Goal: Obtain resource: Obtain resource

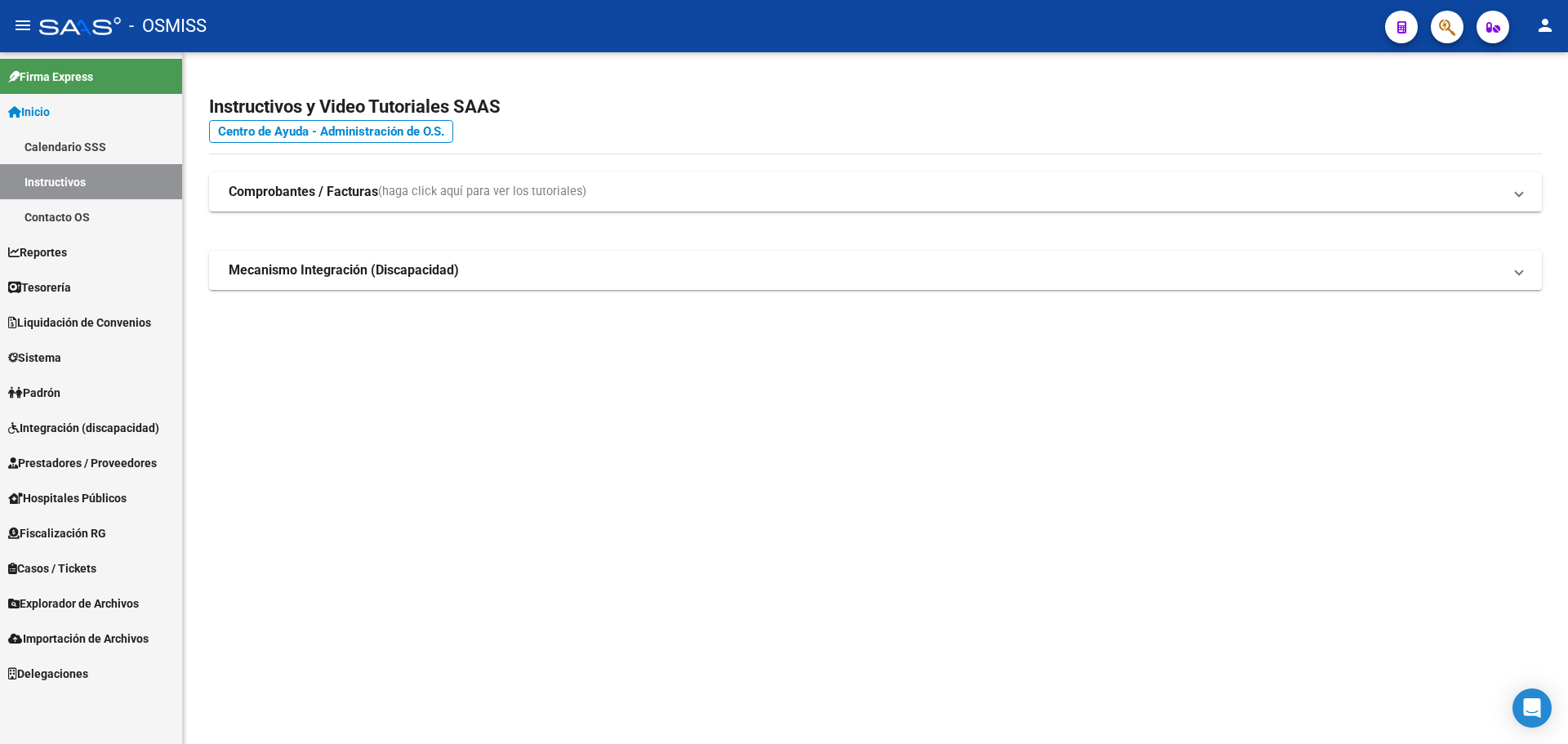
click at [86, 286] on link "Tesorería" at bounding box center [91, 287] width 183 height 35
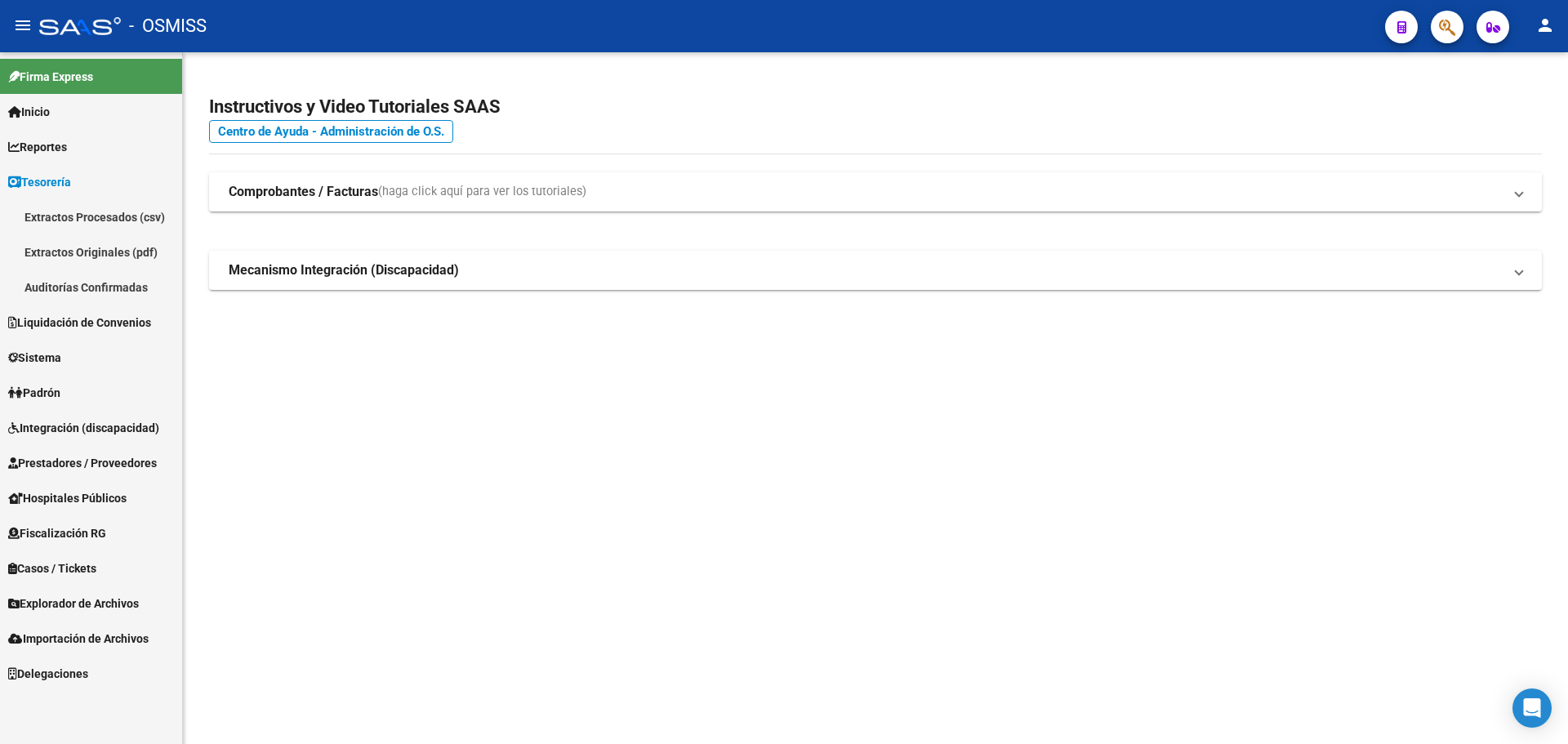
click at [86, 286] on link "Auditorías Confirmadas" at bounding box center [91, 287] width 183 height 35
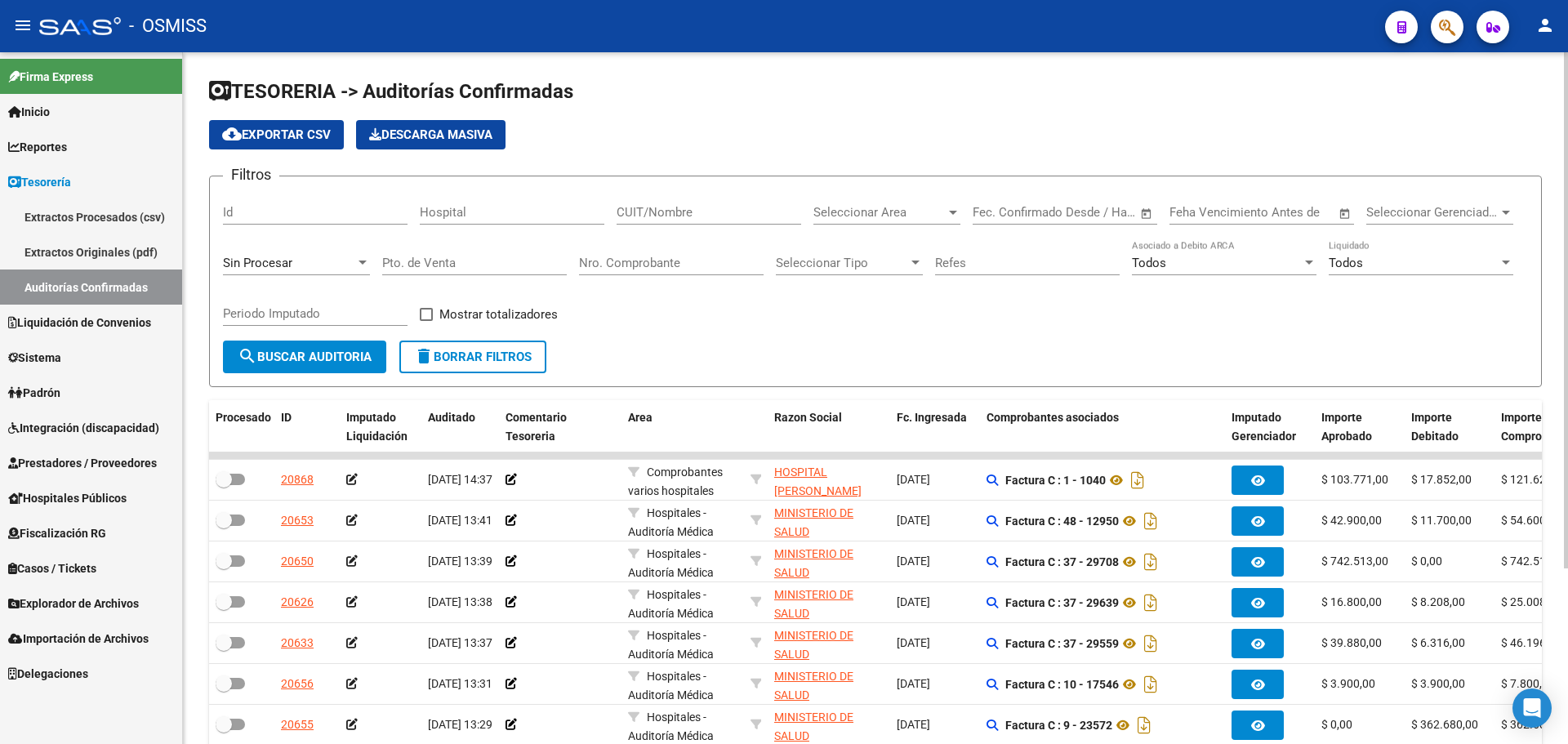
click at [728, 307] on div "Filtros Id Hospital CUIT/Nombre Seleccionar Area Seleccionar Area Fecha inicio …" at bounding box center [876, 265] width 1306 height 151
click at [306, 127] on span "cloud_download Exportar CSV" at bounding box center [276, 134] width 109 height 14
click at [644, 261] on input "Nro. Comprobante" at bounding box center [670, 262] width 184 height 14
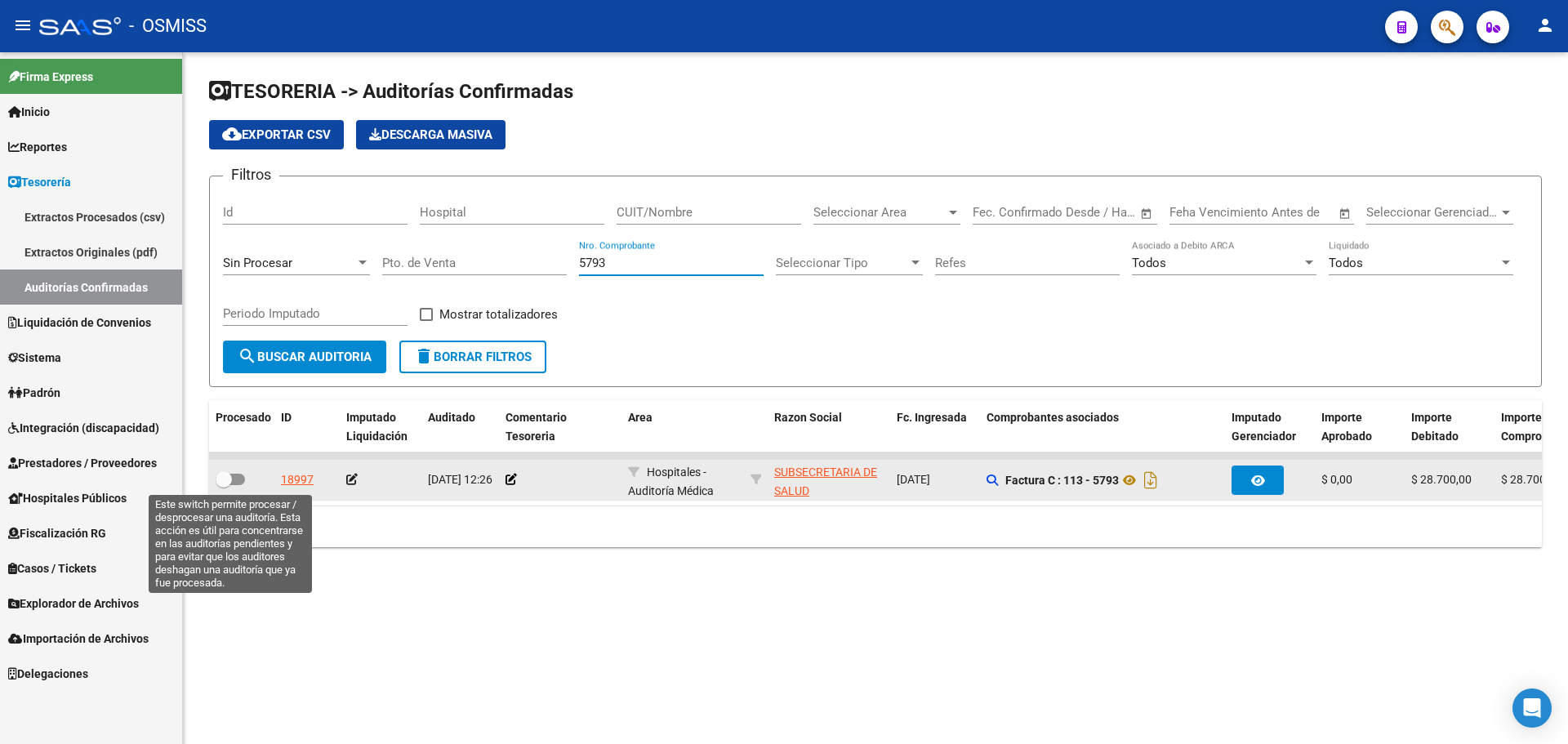
type input "5793"
click at [237, 478] on span at bounding box center [230, 479] width 29 height 12
click at [224, 485] on input "checkbox" at bounding box center [223, 485] width 1 height 1
checkbox input "true"
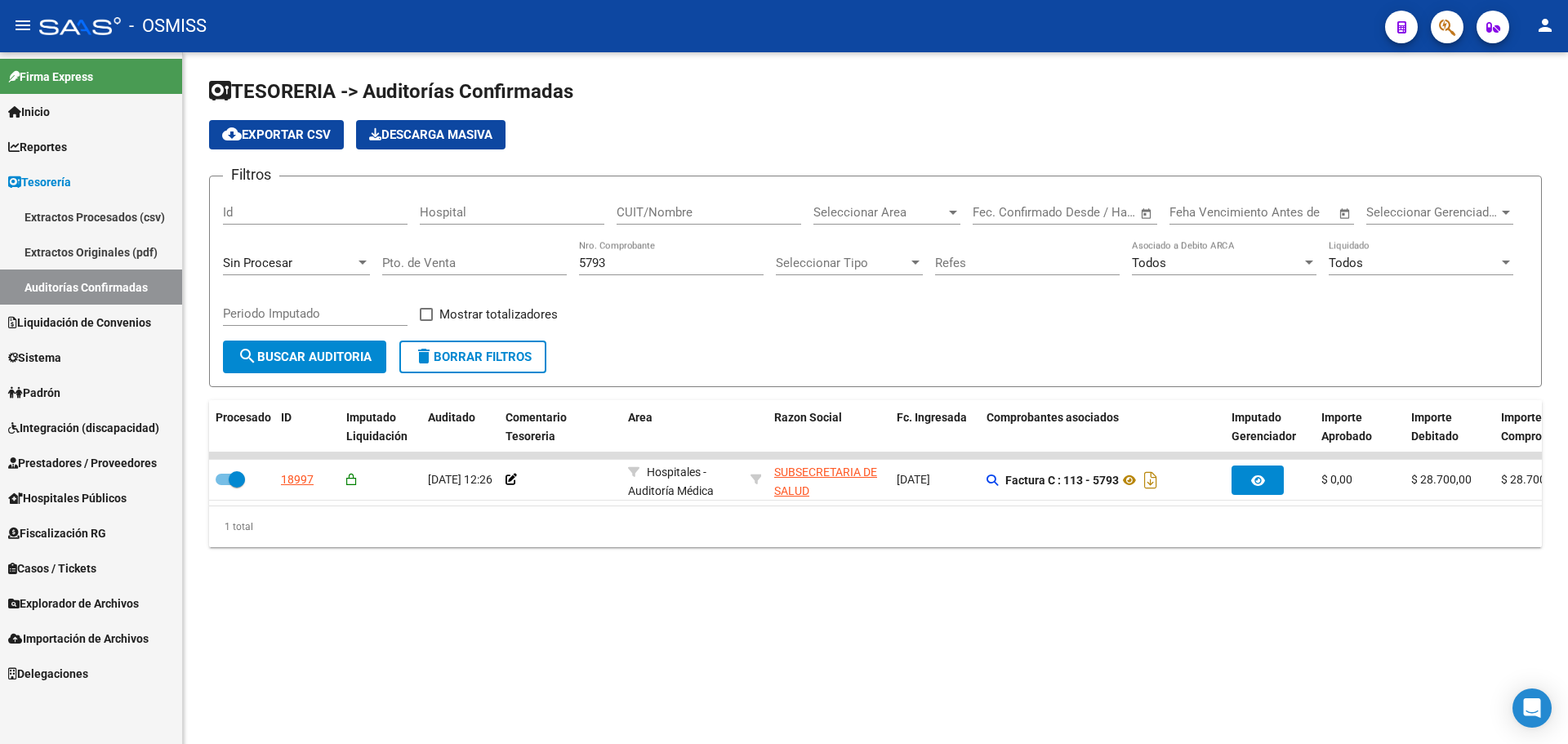
click at [373, 573] on div "TESORERIA -> Auditorías Confirmadas cloud_download Exportar CSV Descarga Masiva…" at bounding box center [876, 325] width 1385 height 547
click at [124, 288] on link "Auditorías Confirmadas" at bounding box center [91, 287] width 183 height 35
click at [513, 377] on form "Filtros Id Hospital CUIT/Nombre Seleccionar Area Seleccionar Area Fecha inicio …" at bounding box center [876, 281] width 1333 height 211
click at [513, 361] on span "delete Borrar Filtros" at bounding box center [473, 356] width 118 height 14
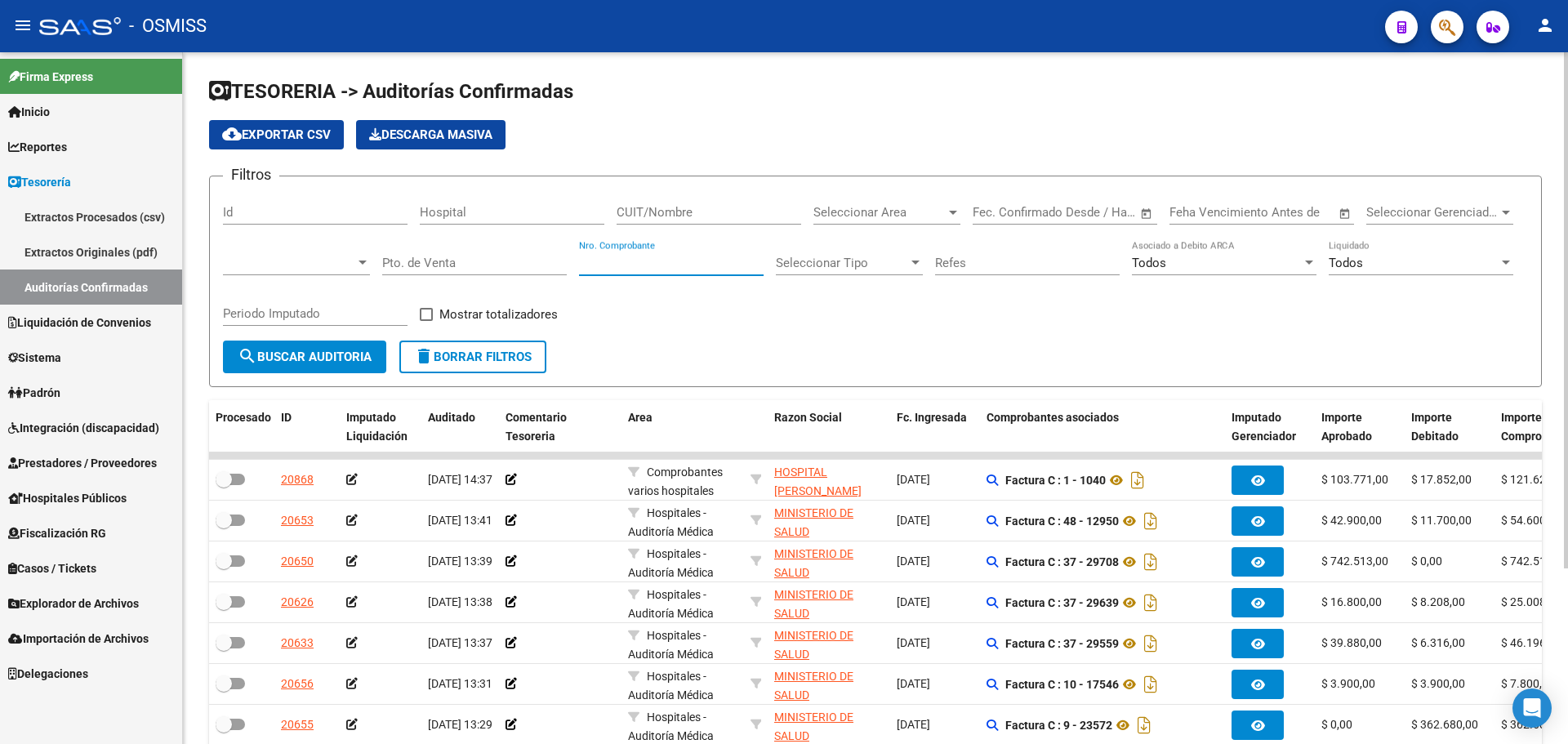
click at [729, 261] on input "Nro. Comprobante" at bounding box center [670, 262] width 184 height 14
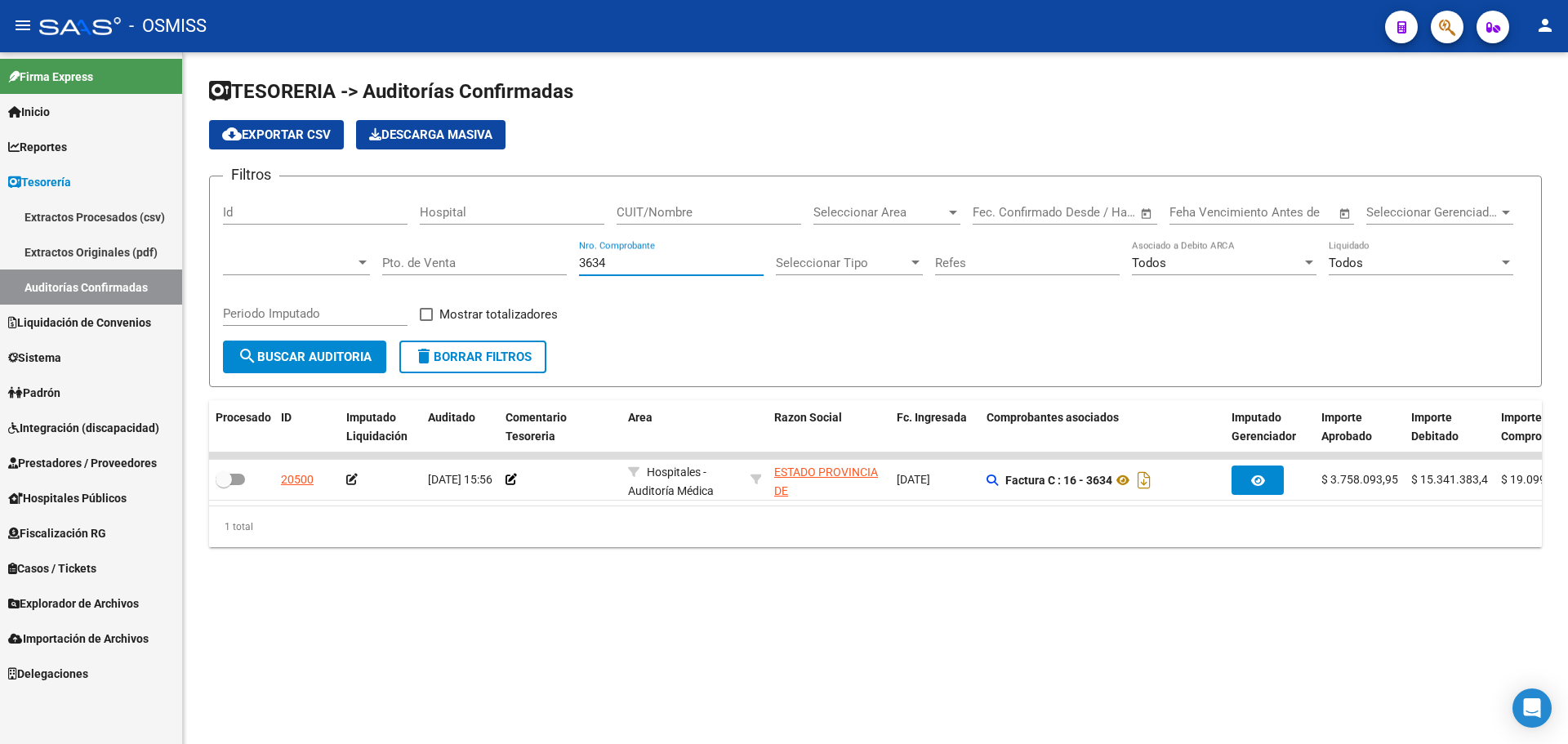
type input "3634"
click at [731, 380] on form "Filtros Id Hospital CUIT/Nombre Seleccionar Area Seleccionar Area Fecha inicio …" at bounding box center [876, 281] width 1333 height 211
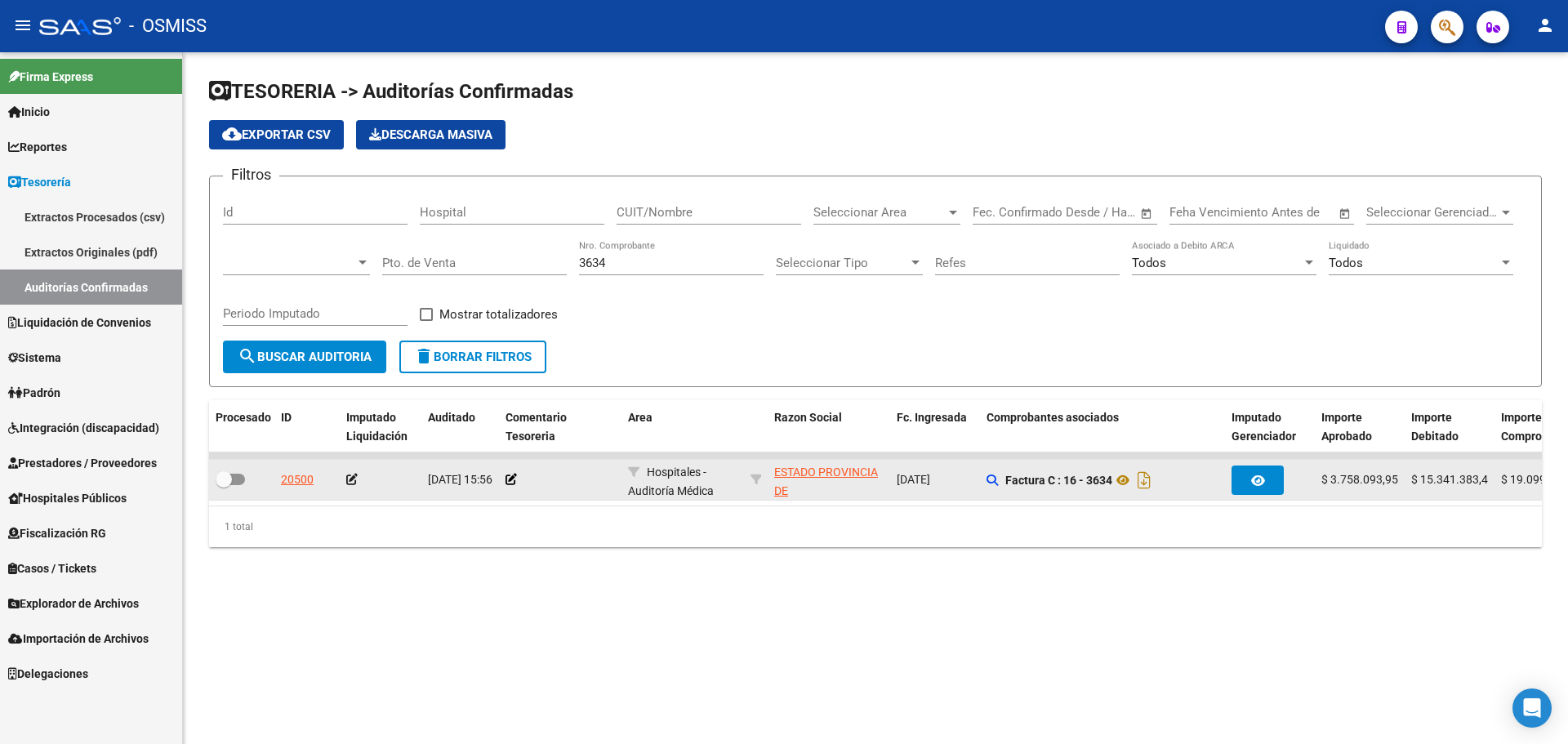
click at [315, 471] on div "20500" at bounding box center [307, 479] width 52 height 18
click at [313, 471] on div "20500" at bounding box center [297, 479] width 33 height 18
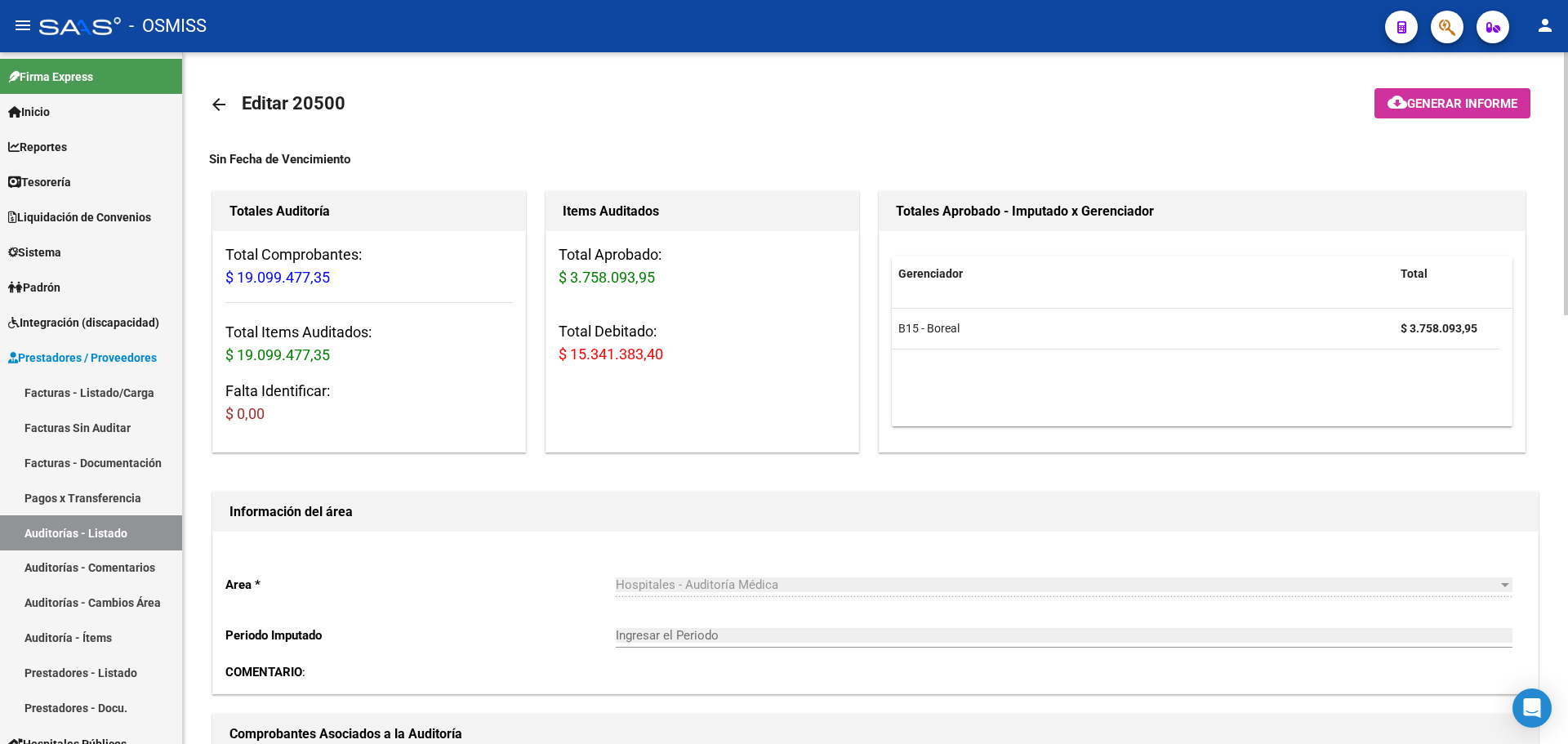
click at [518, 437] on div "Total Comprobantes: $ 19.099.477,35 Total Items Auditados: $ 19.099.477,35 Falt…" at bounding box center [368, 340] width 312 height 219
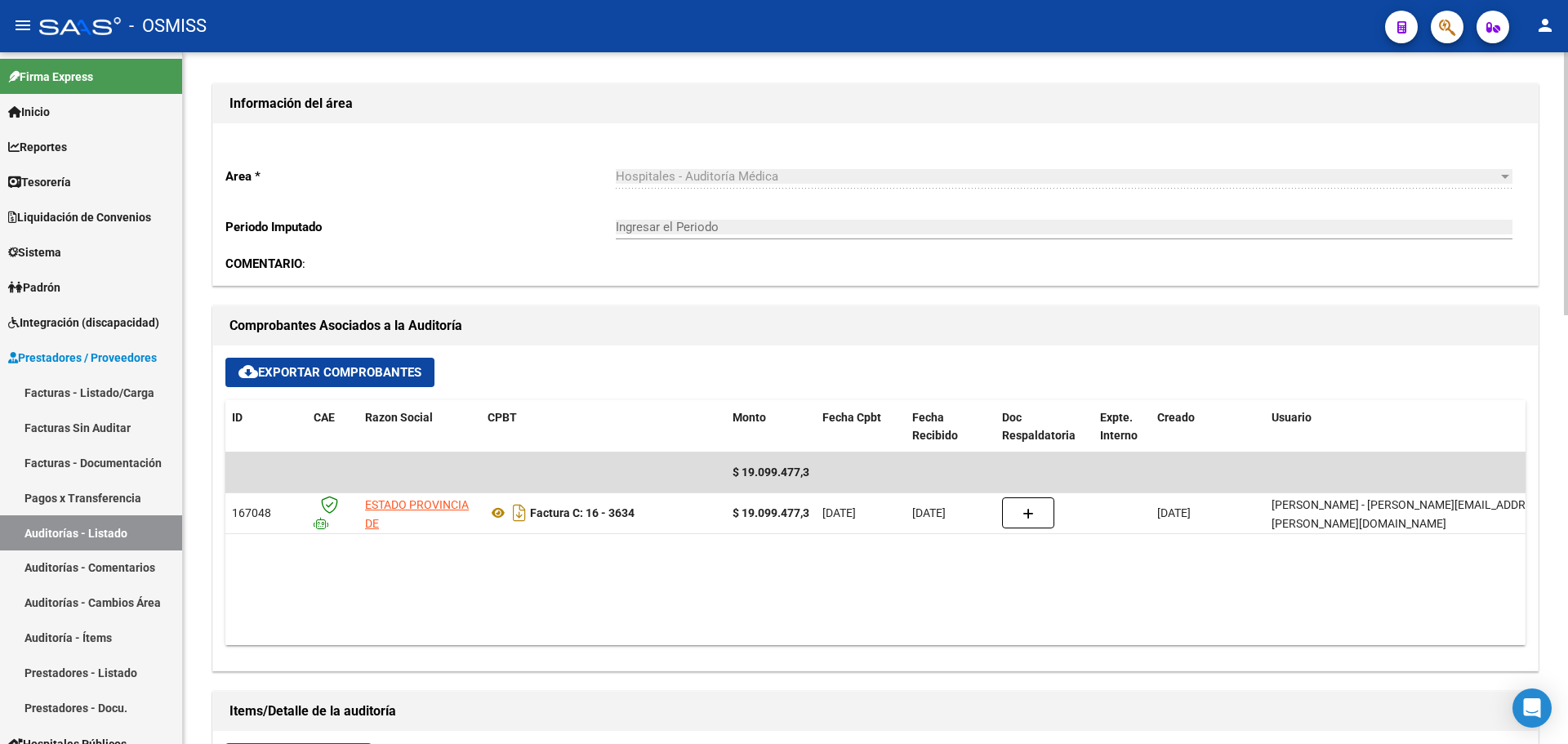
scroll to position [735, 0]
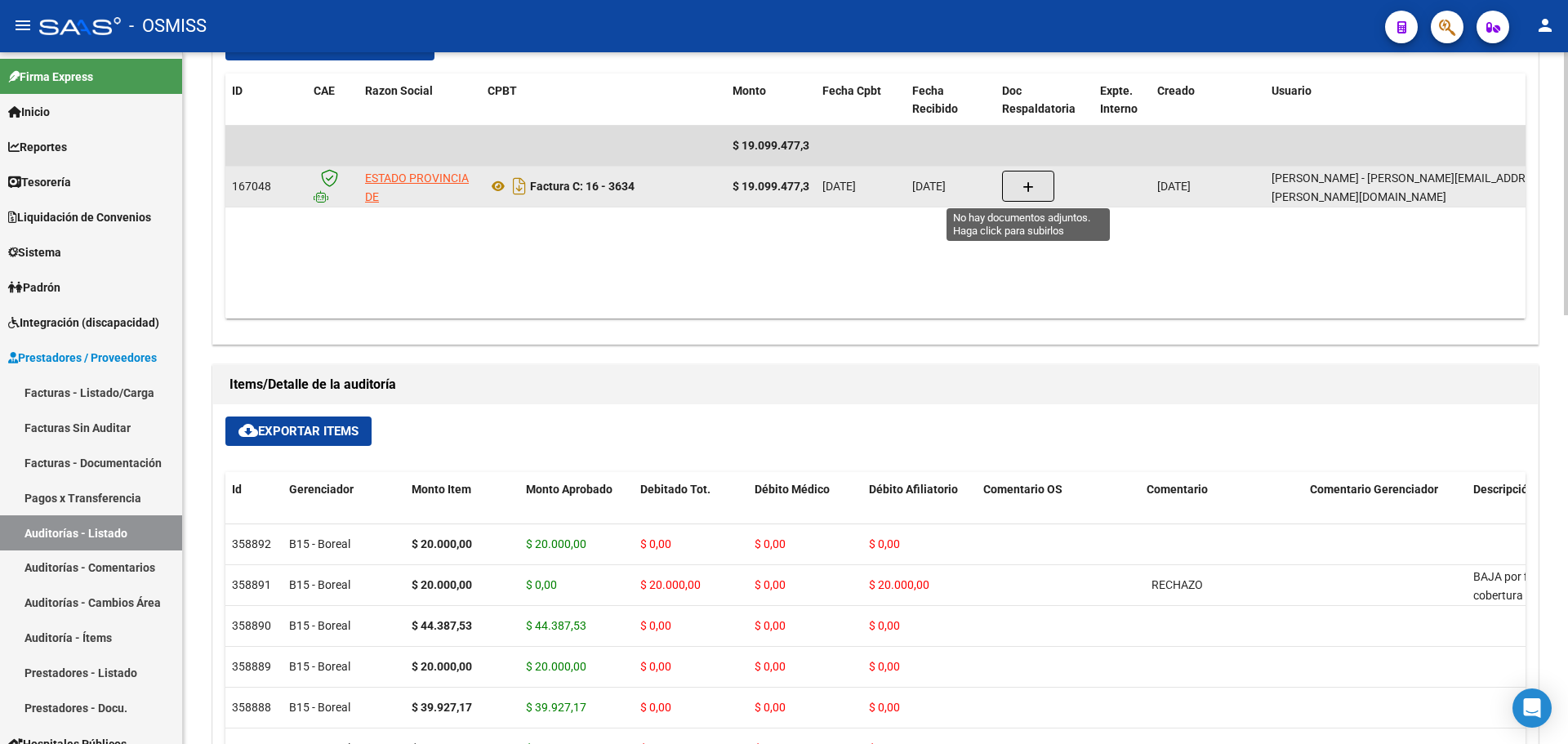
click at [1039, 191] on button "button" at bounding box center [1028, 186] width 52 height 31
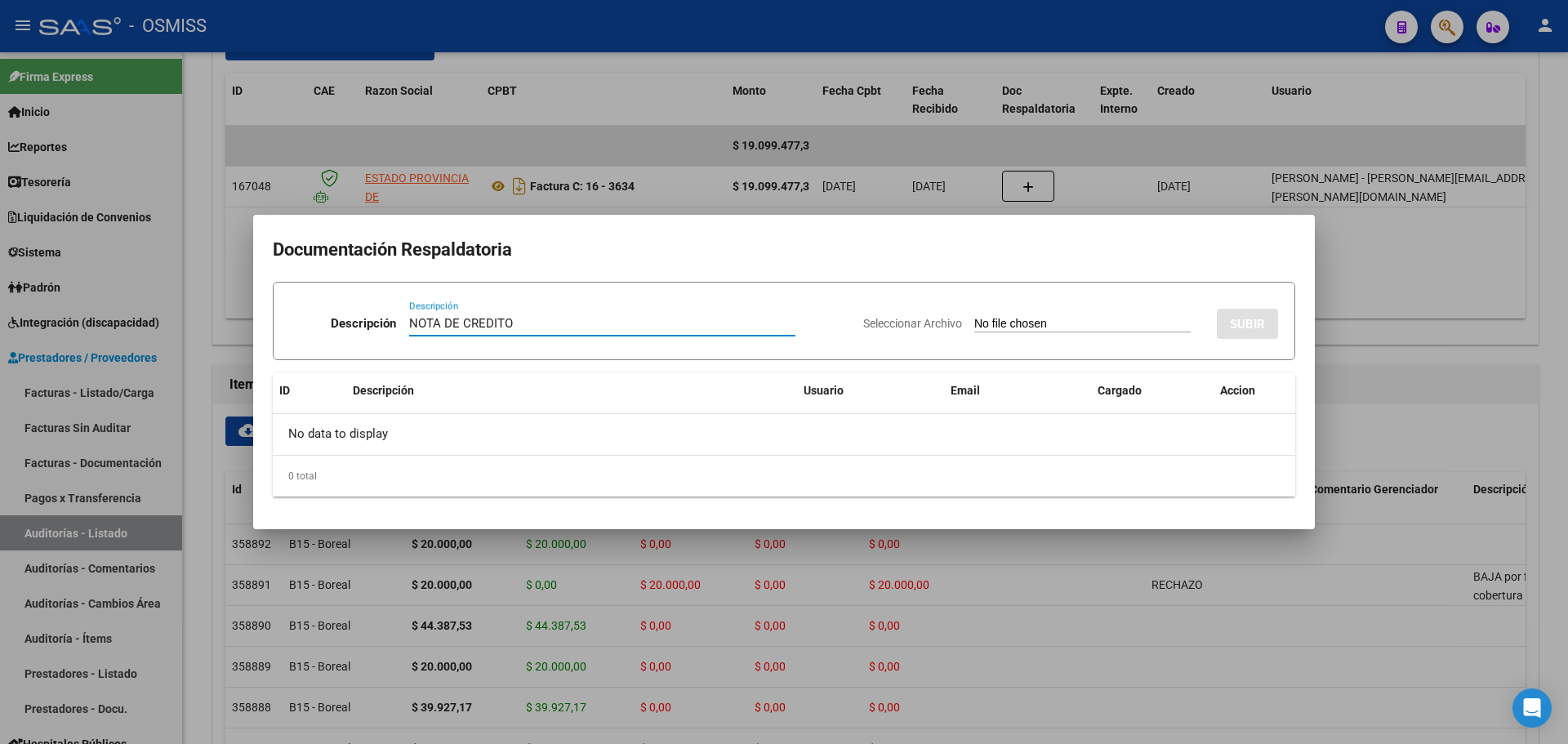
type input "NOTA DE CREDITO"
click at [974, 323] on input "Seleccionar Archivo" at bounding box center [1082, 325] width 216 height 15
type input "C:\fakepath\NC. MINISTERIO DE SAN [PERSON_NAME] FC. 3634.pdf"
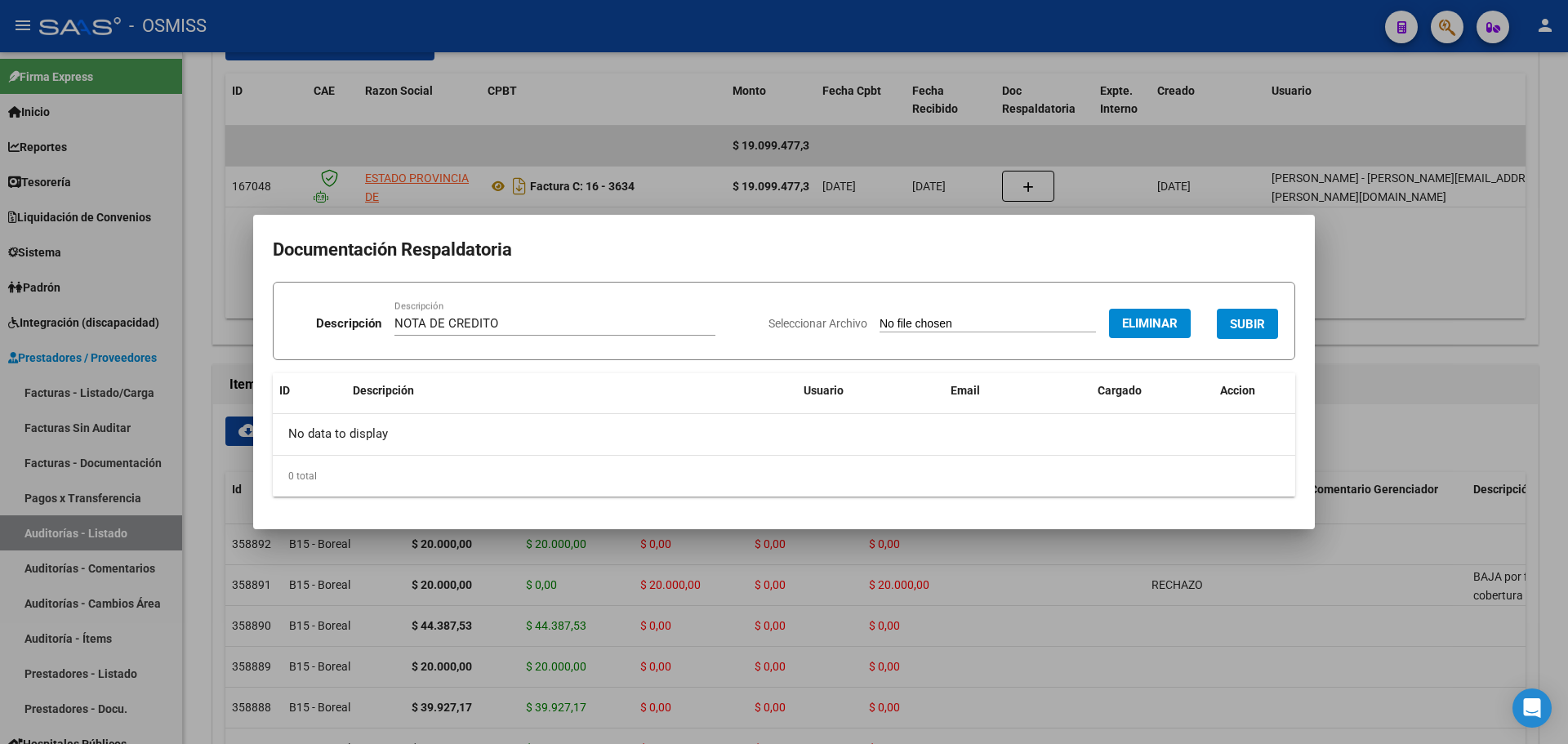
click at [1242, 316] on span "SUBIR" at bounding box center [1248, 323] width 35 height 14
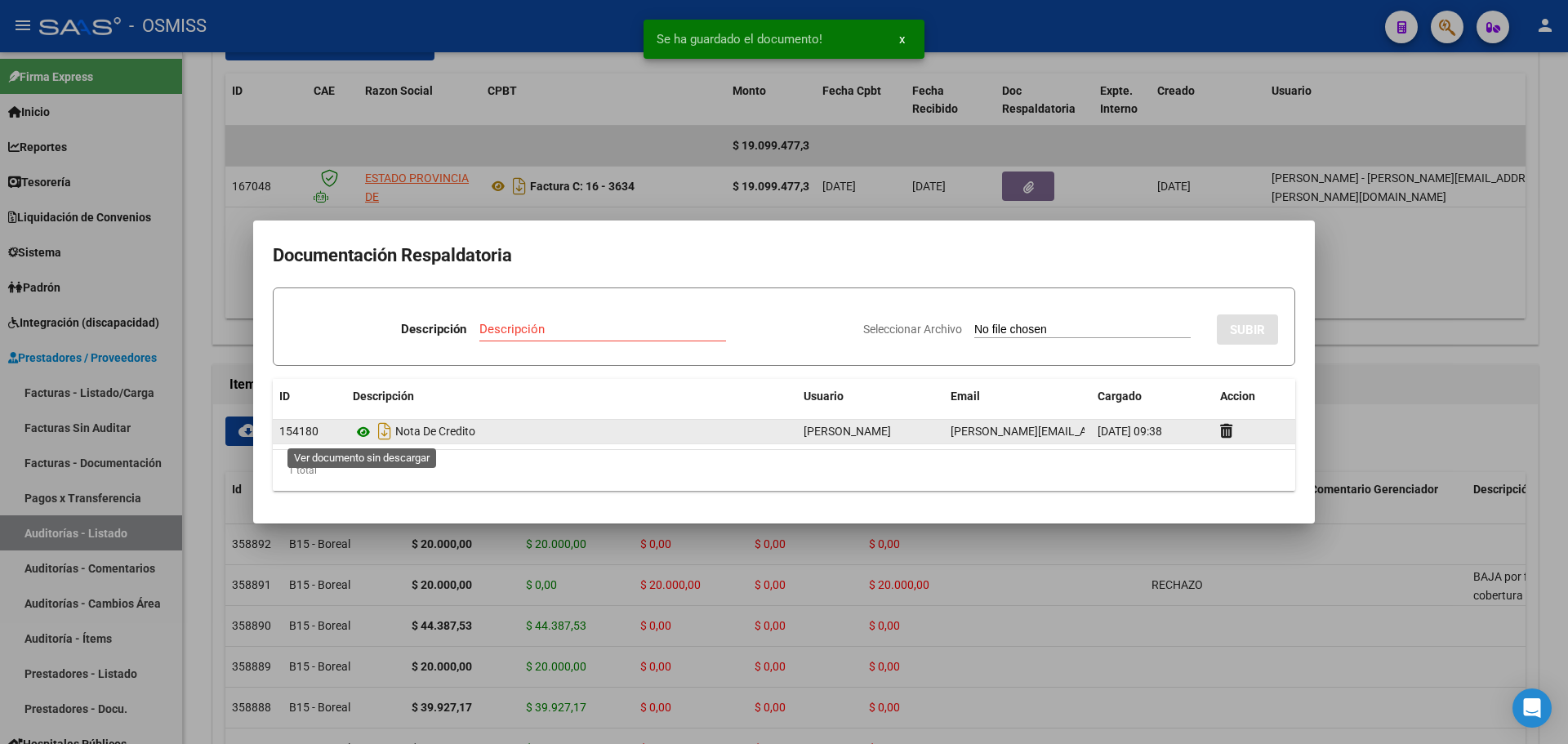
click at [363, 431] on icon at bounding box center [363, 431] width 21 height 19
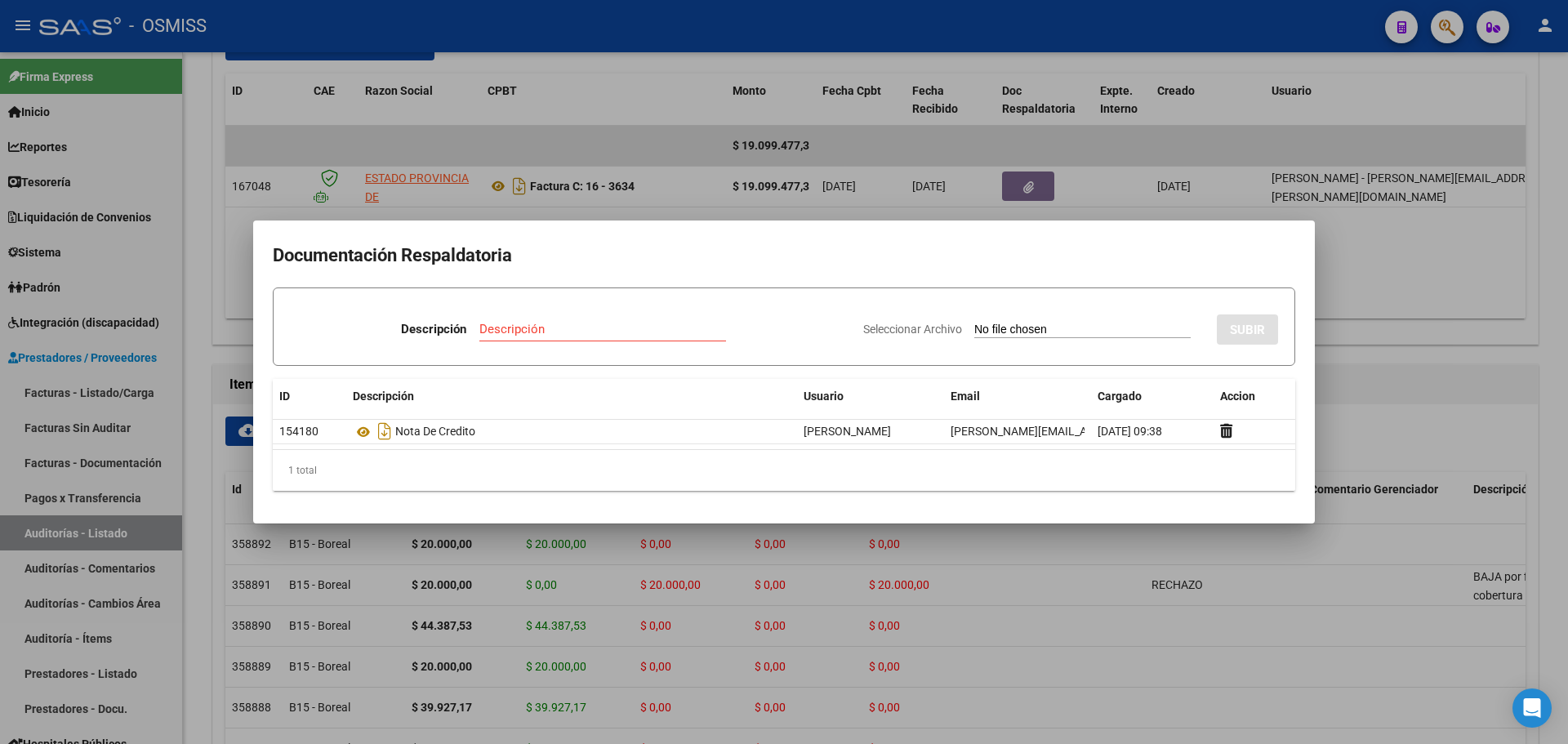
click at [639, 202] on div at bounding box center [784, 372] width 1568 height 744
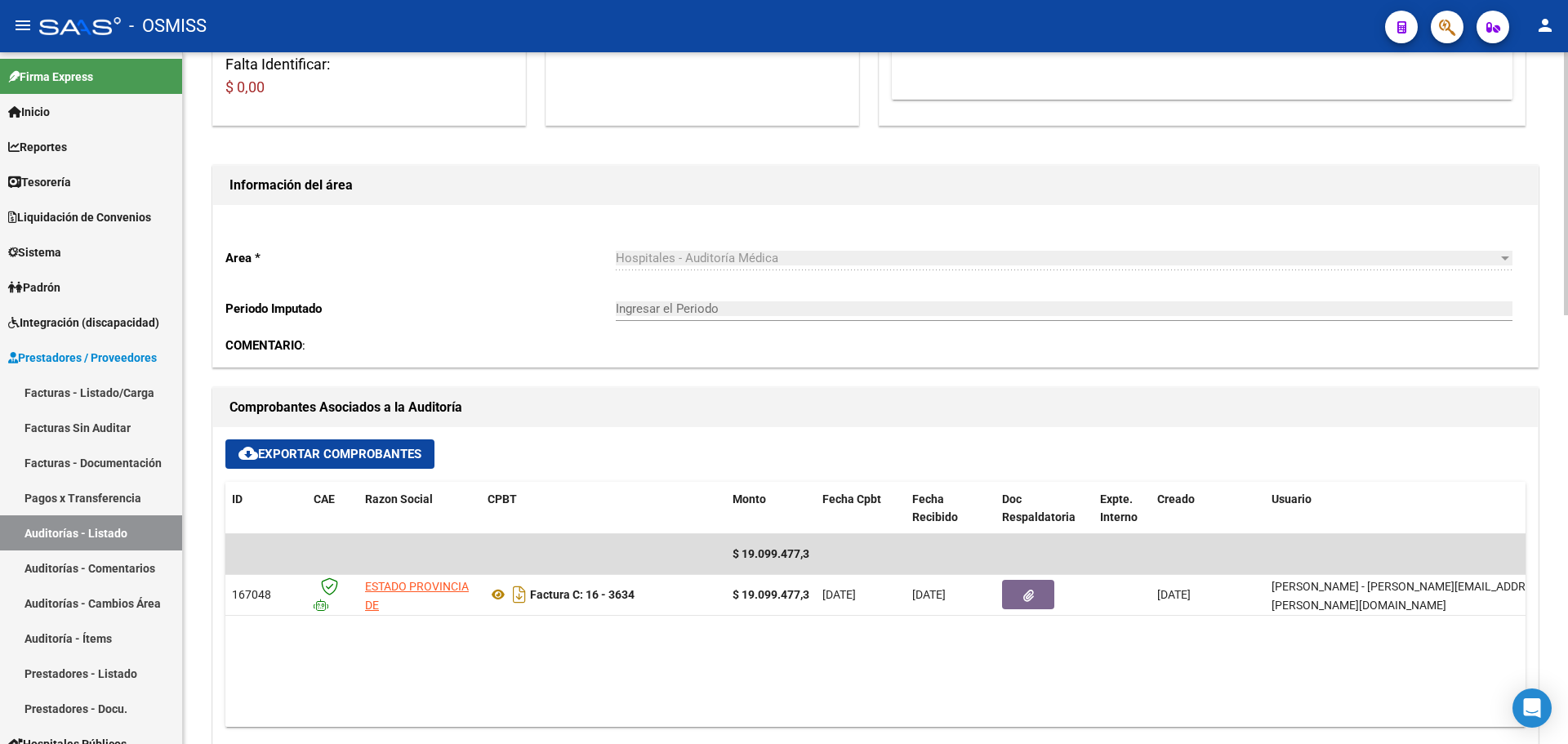
scroll to position [0, 0]
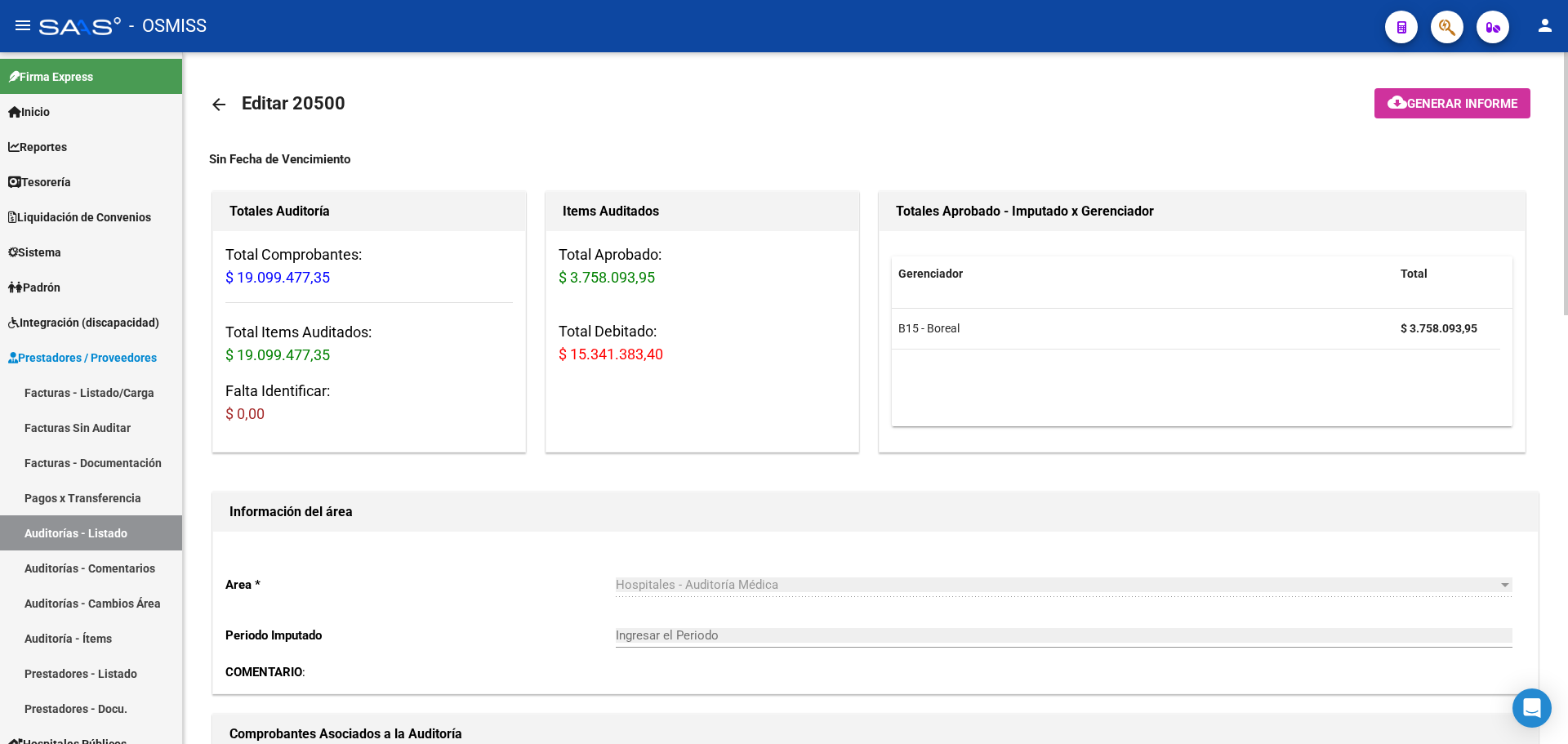
click at [718, 410] on div "Items Auditados Total Aprobado: $ 3.758.093,95 Total Debitado: $ 15.341.383,40" at bounding box center [702, 321] width 314 height 261
click at [48, 183] on span "Tesorería" at bounding box center [40, 182] width 63 height 18
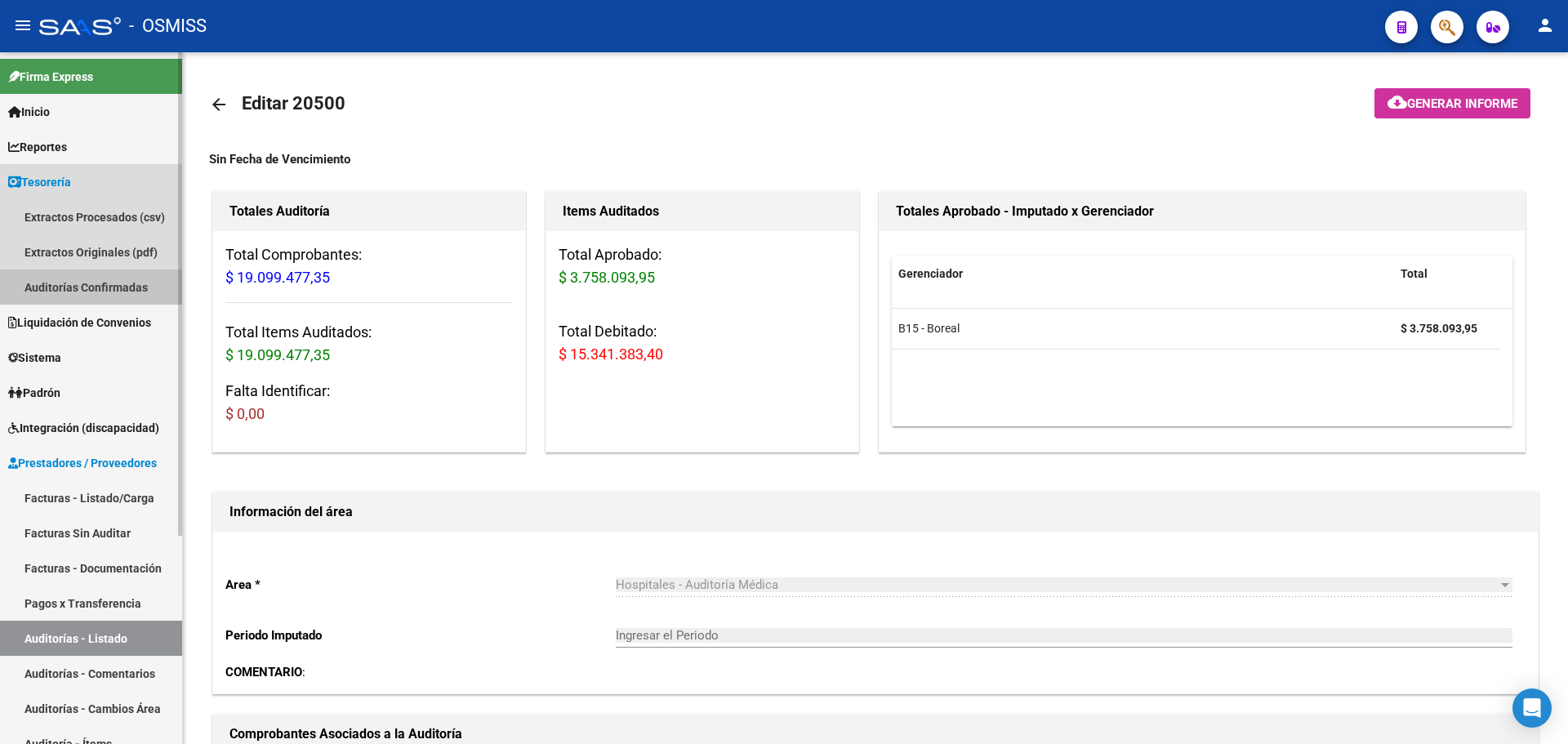
click at [92, 293] on link "Auditorías Confirmadas" at bounding box center [91, 287] width 183 height 35
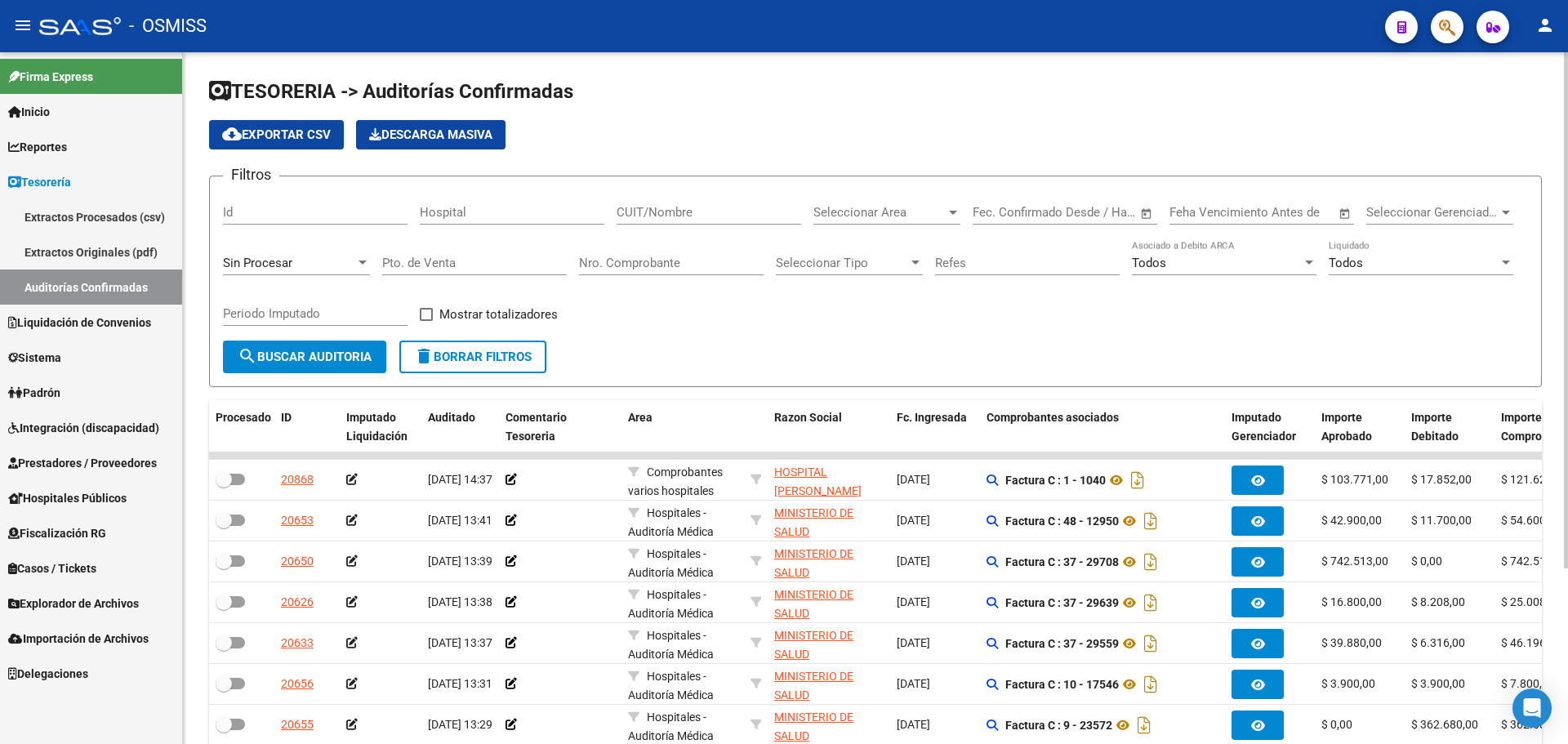
click at [662, 265] on input "Nro. Comprobante" at bounding box center [670, 262] width 184 height 14
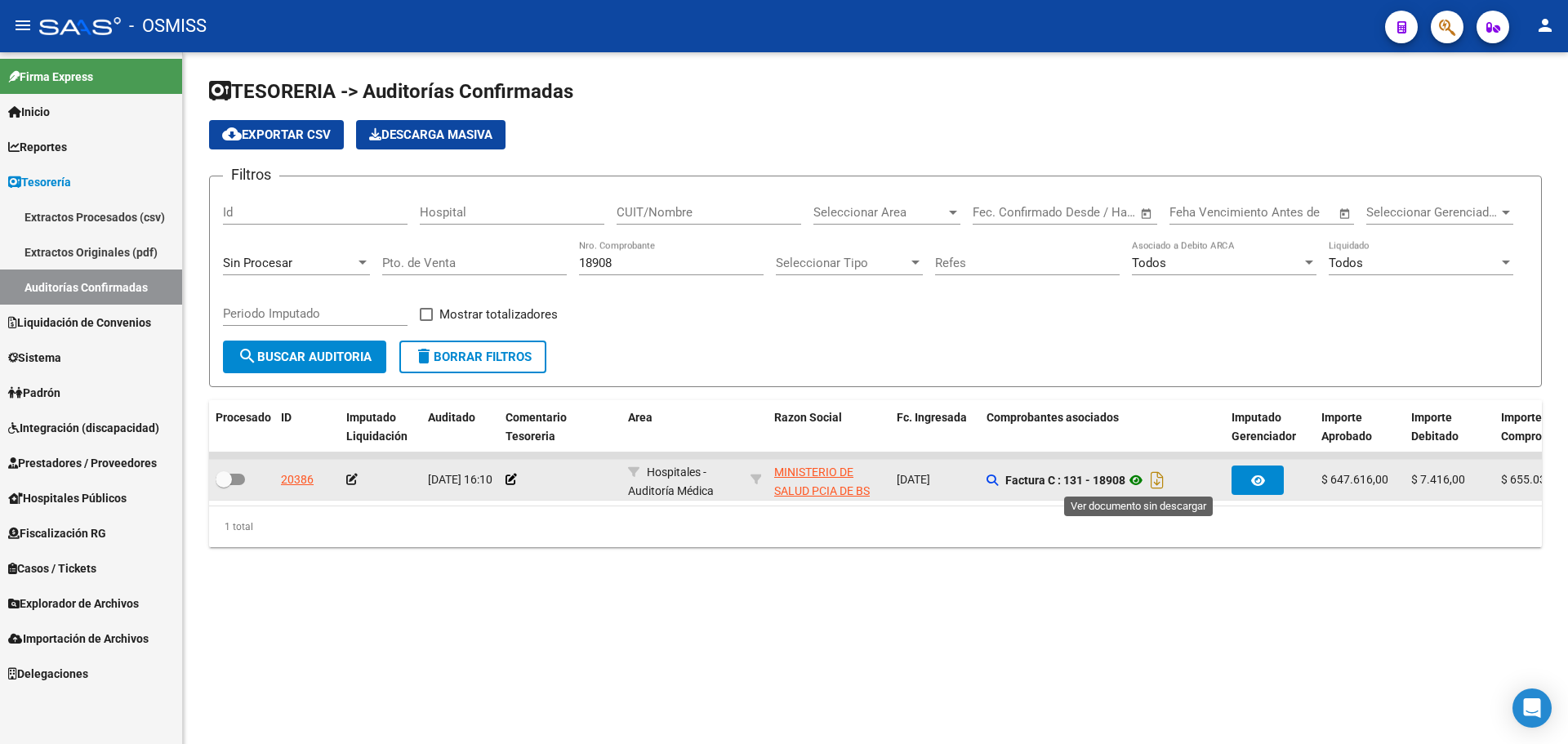
click at [1138, 485] on icon at bounding box center [1136, 479] width 21 height 19
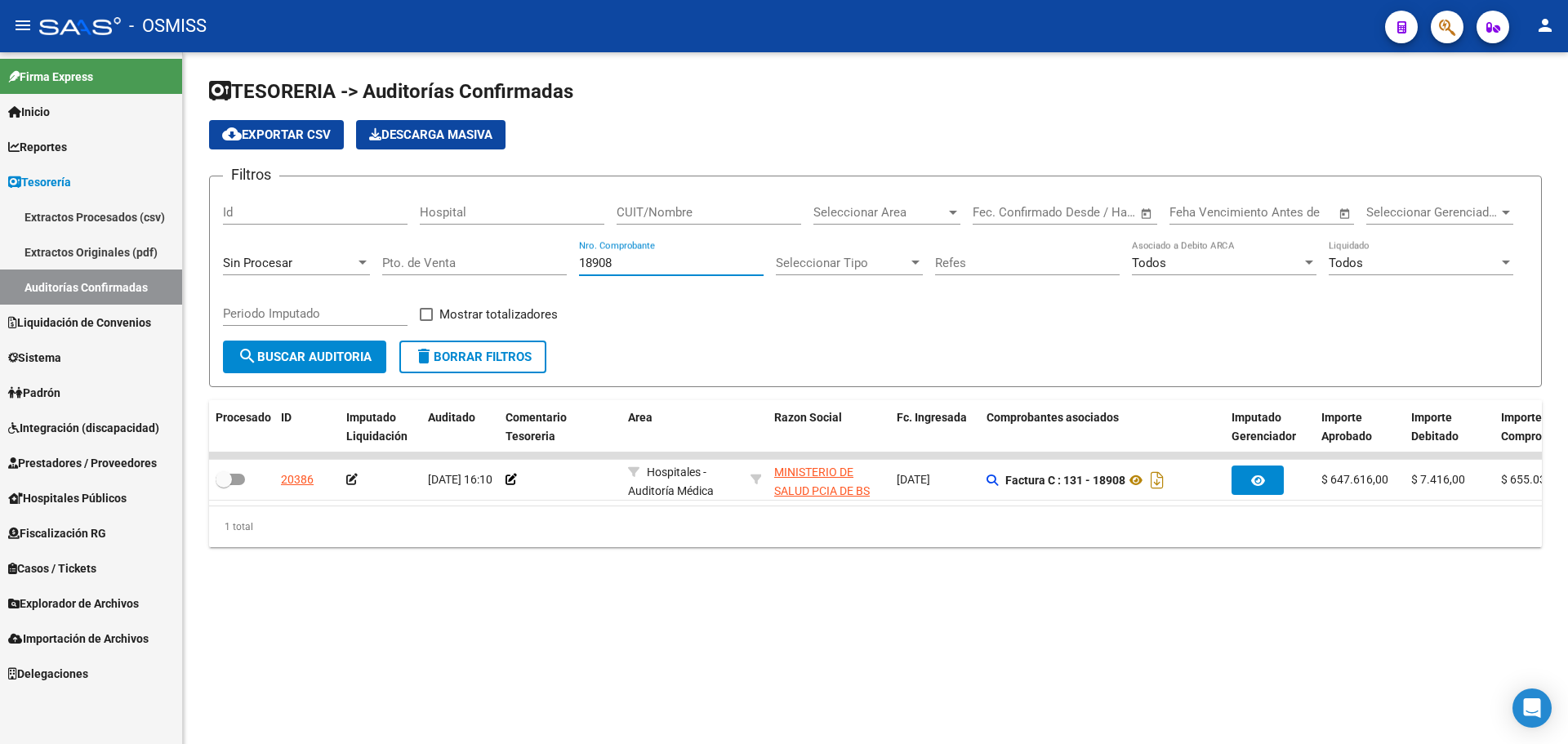
drag, startPoint x: 668, startPoint y: 260, endPoint x: 401, endPoint y: 200, distance: 273.7
click at [401, 200] on div "Filtros Id Hospital CUIT/Nombre Seleccionar Area Seleccionar Area Fecha inicio …" at bounding box center [876, 265] width 1306 height 151
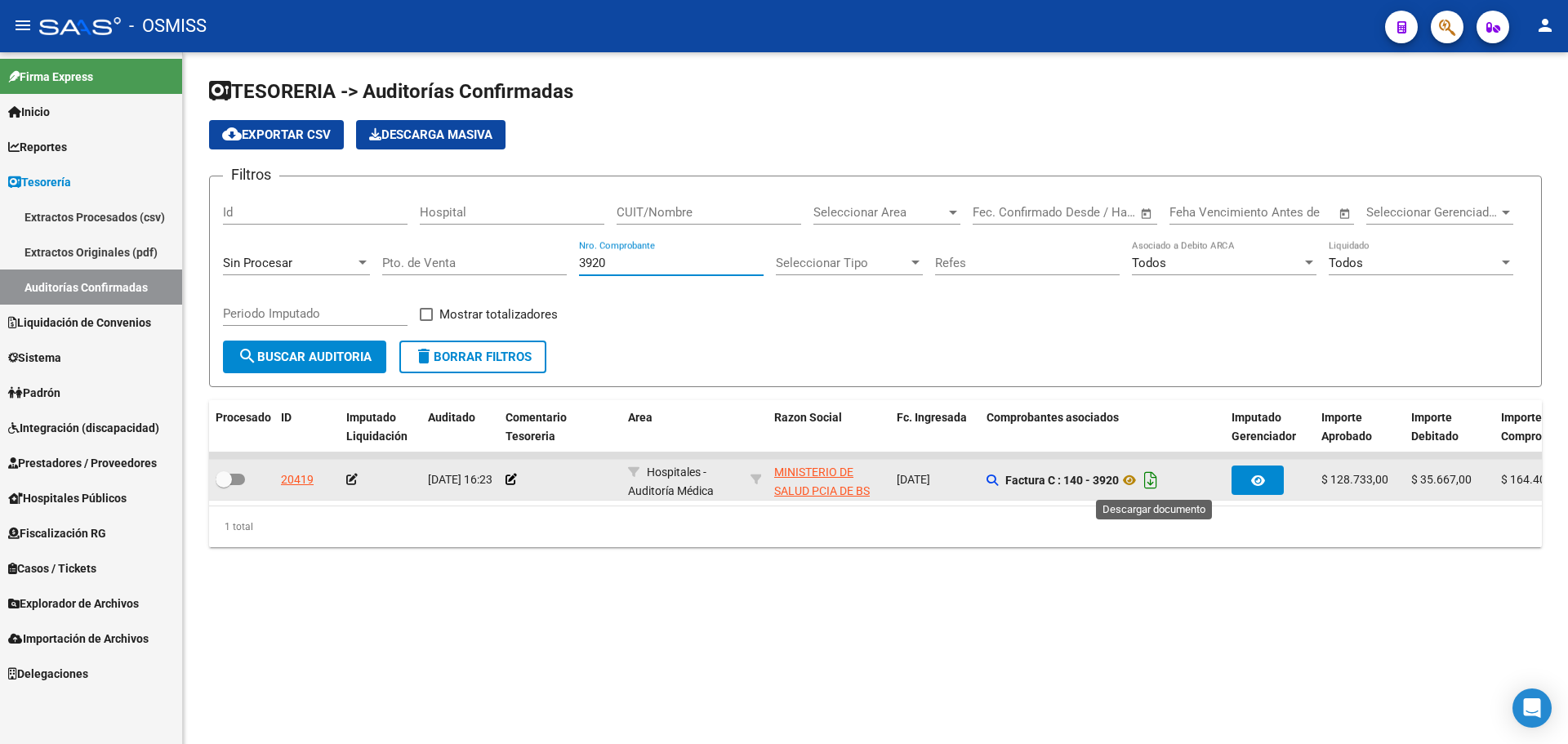
click at [1146, 480] on icon "Descargar documento" at bounding box center [1151, 479] width 21 height 26
click at [1125, 486] on icon at bounding box center [1129, 479] width 21 height 19
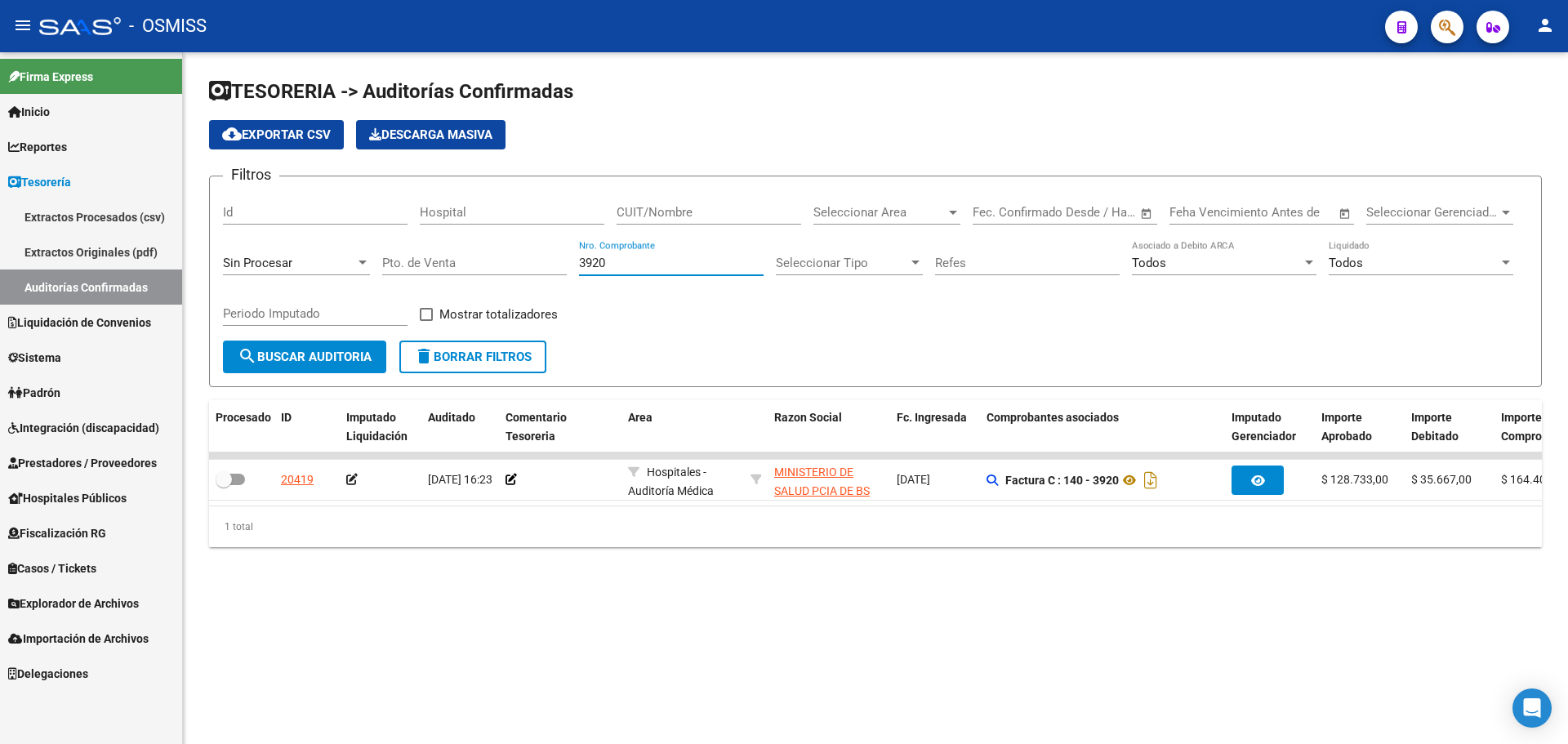
drag, startPoint x: 628, startPoint y: 264, endPoint x: 388, endPoint y: 240, distance: 241.2
click at [389, 240] on div "Filtros Id Hospital CUIT/Nombre Seleccionar Area Seleccionar Area Fecha inicio …" at bounding box center [876, 265] width 1306 height 151
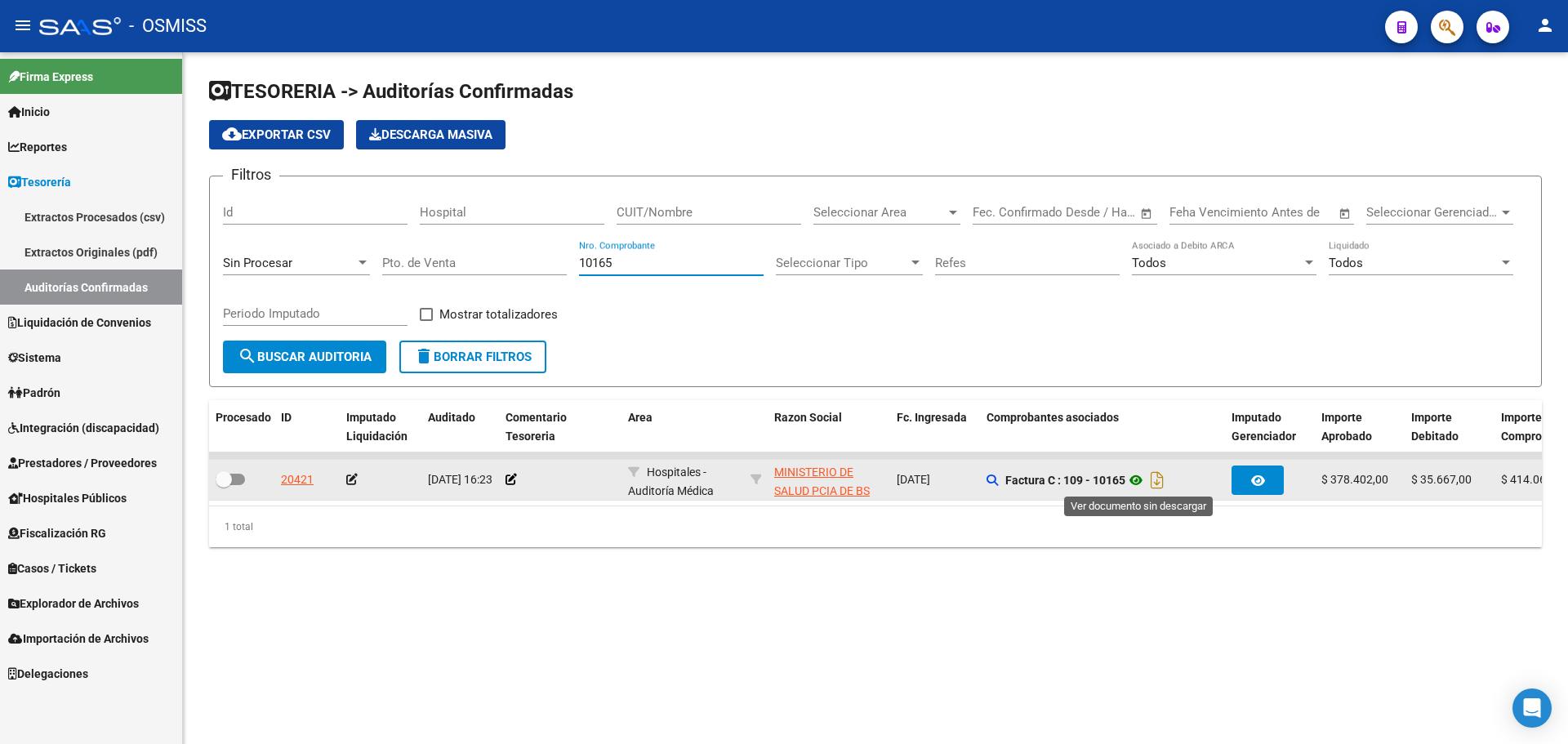
click at [1136, 488] on icon at bounding box center [1136, 479] width 21 height 19
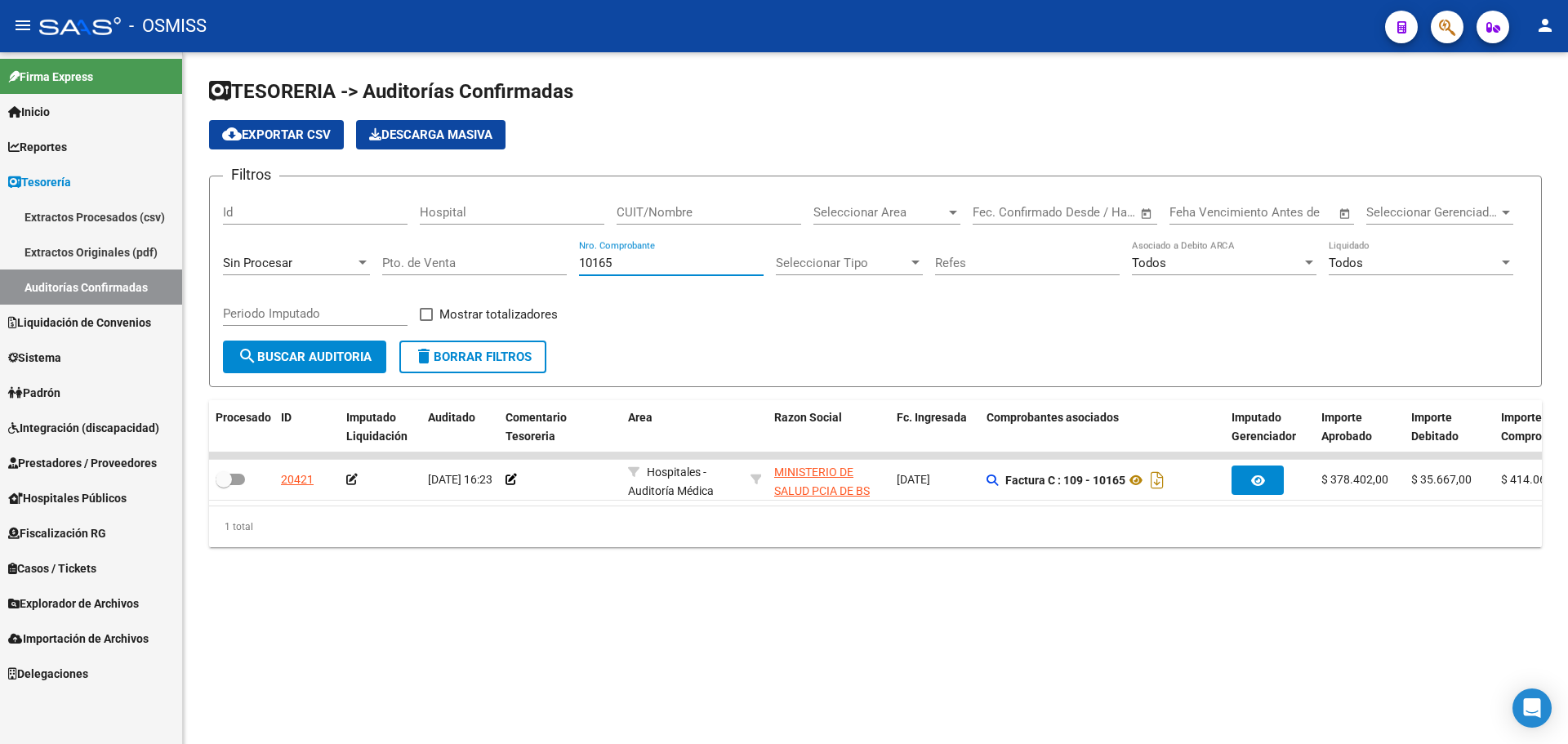
drag, startPoint x: 654, startPoint y: 262, endPoint x: 227, endPoint y: 212, distance: 429.9
click at [227, 212] on div "Filtros Id Hospital CUIT/Nombre Seleccionar Area Seleccionar Area Fecha inicio …" at bounding box center [876, 265] width 1306 height 151
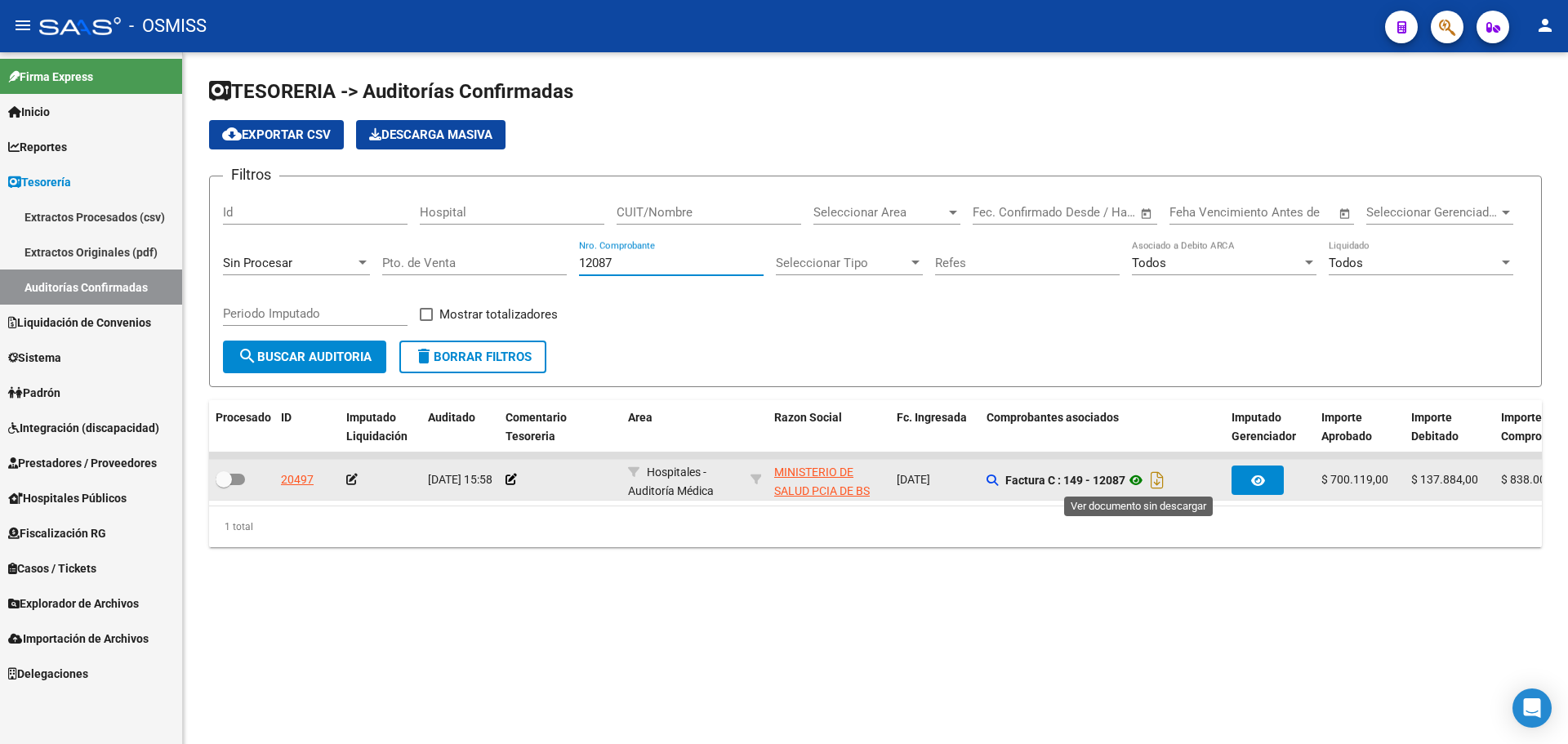
click at [1142, 487] on icon at bounding box center [1136, 479] width 21 height 19
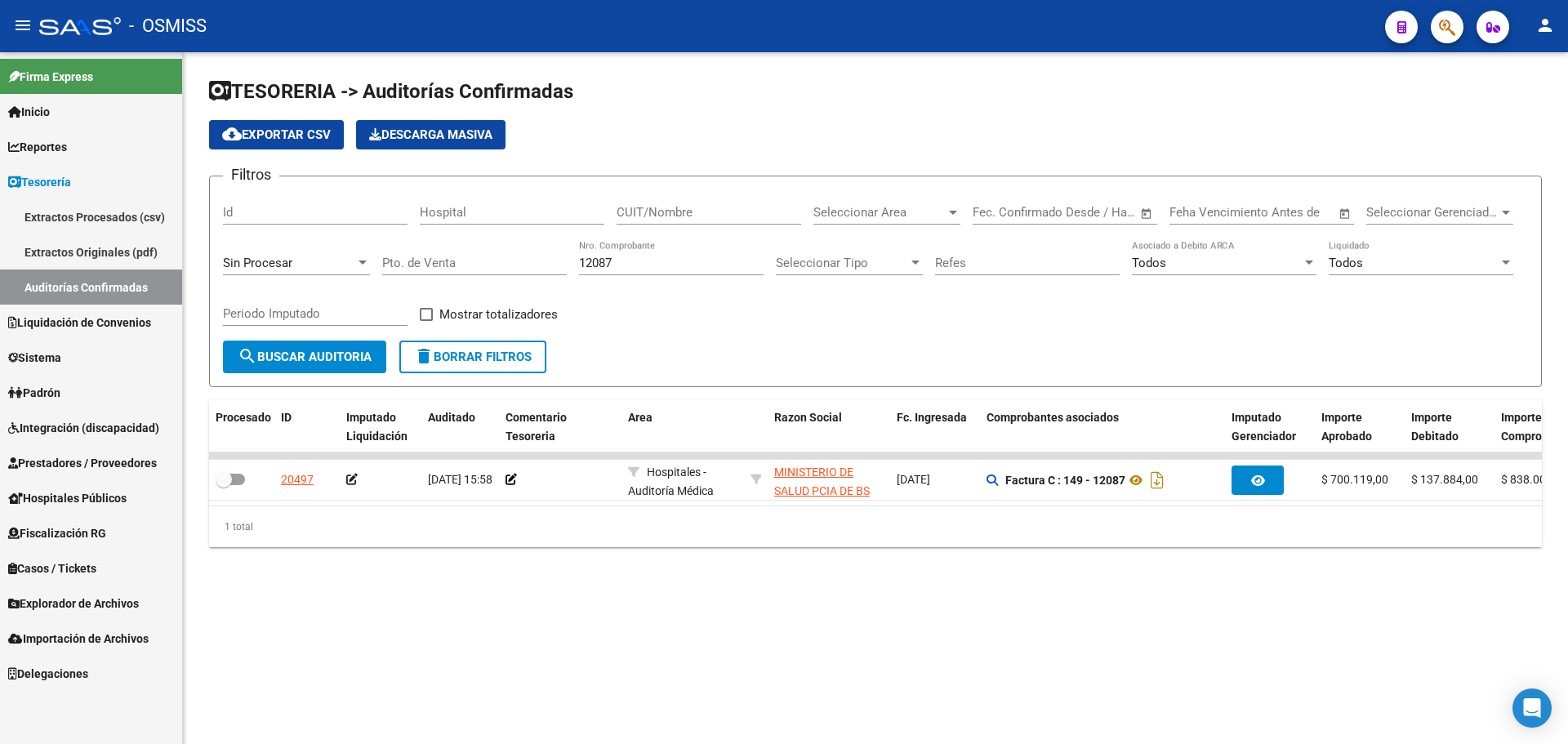
drag, startPoint x: 597, startPoint y: 265, endPoint x: 240, endPoint y: 187, distance: 365.4
click at [240, 187] on form "Filtros Id Hospital CUIT/Nombre Seleccionar Area Seleccionar Area Fecha inicio …" at bounding box center [876, 281] width 1333 height 211
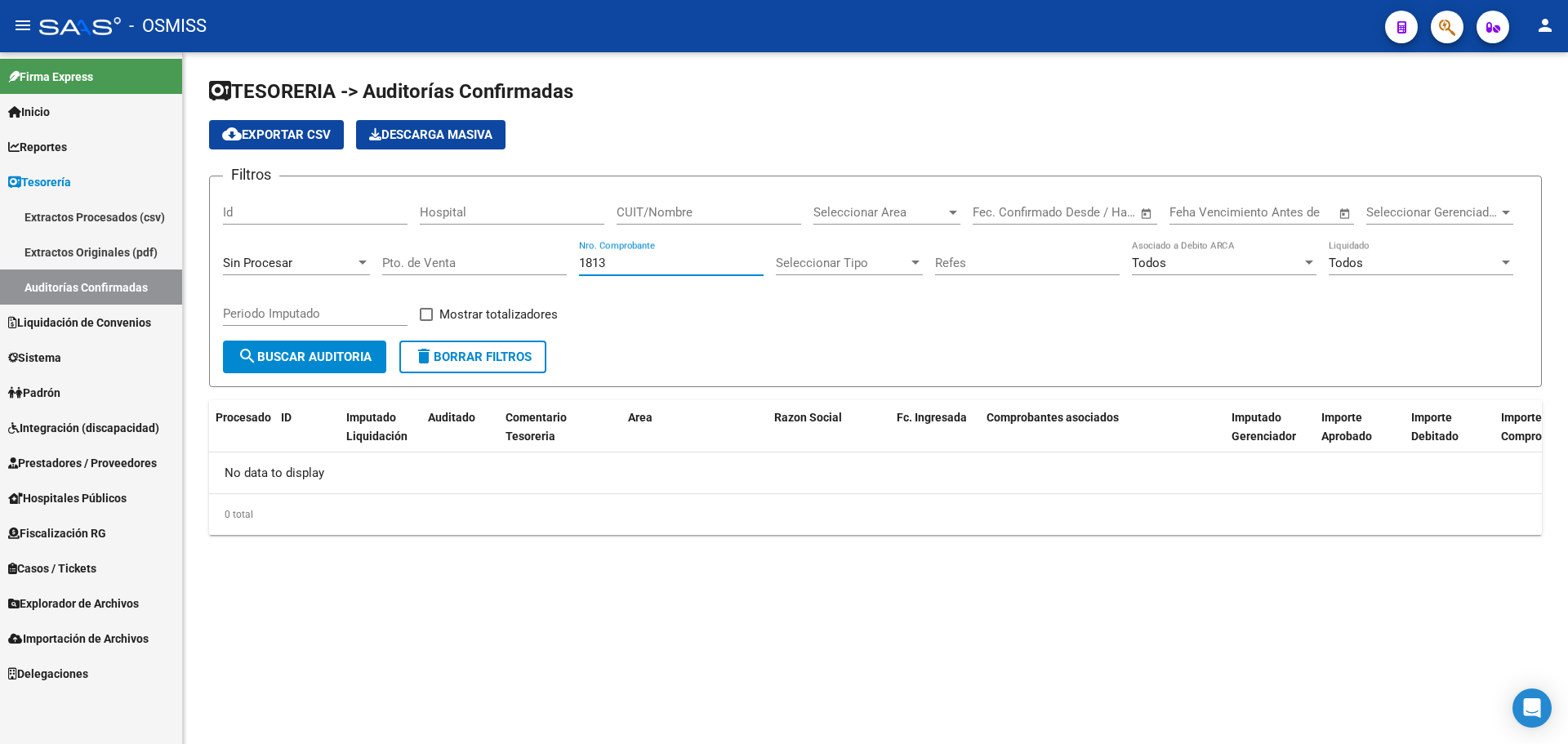
type input "1813"
click at [247, 269] on span "Sin Procesar" at bounding box center [257, 262] width 70 height 14
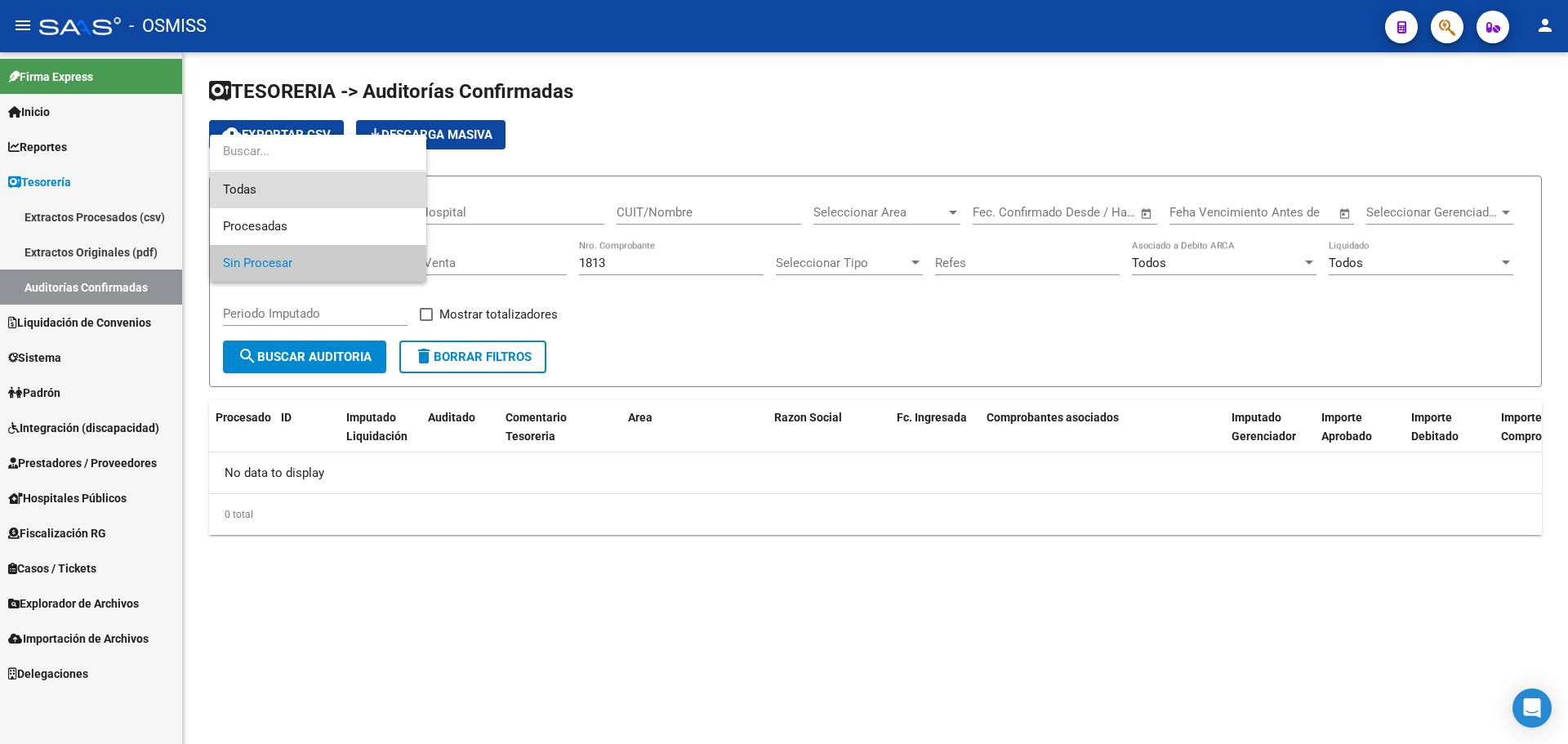
click at [269, 190] on span "Todas" at bounding box center [318, 190] width 190 height 37
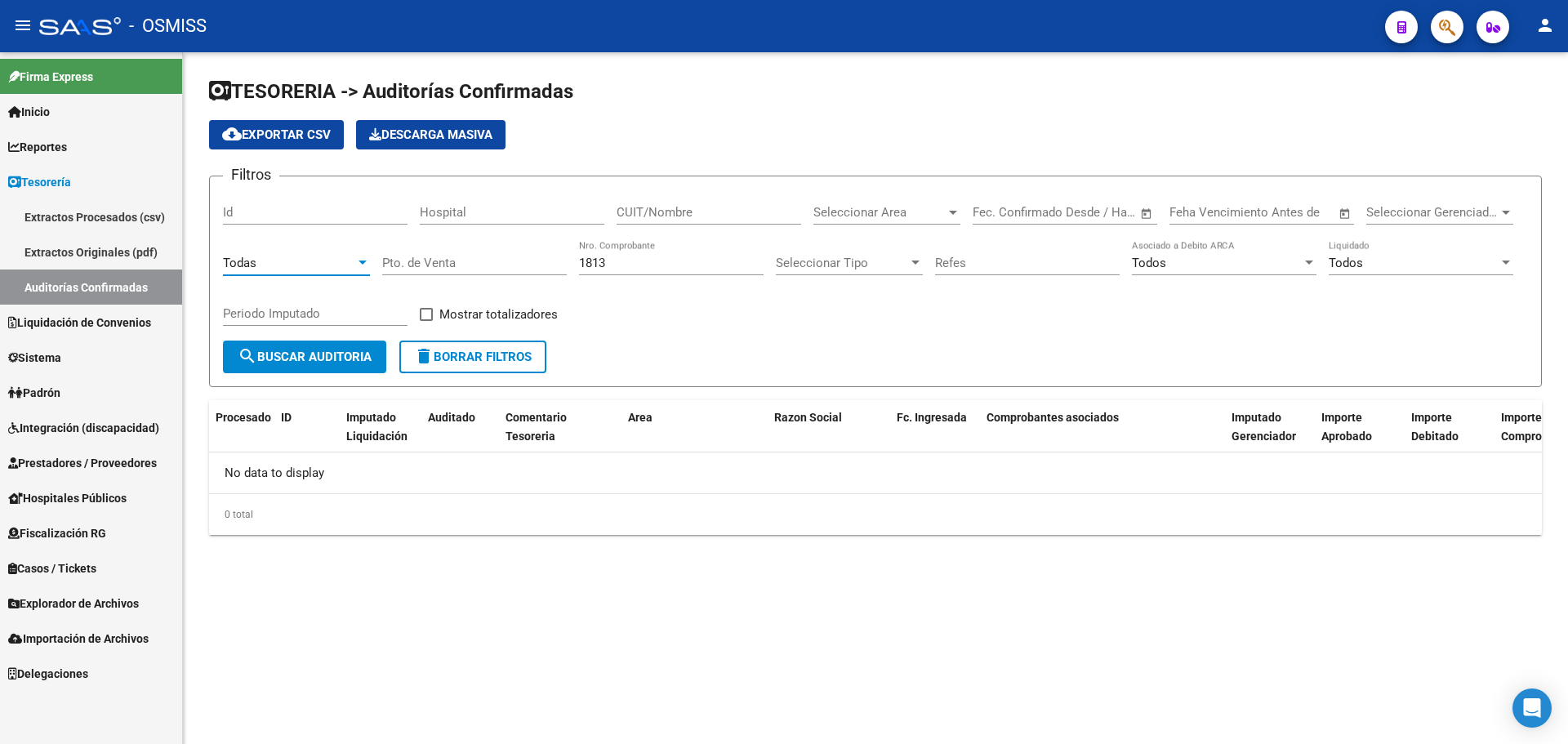
click at [296, 353] on span "search Buscar Auditoria" at bounding box center [305, 356] width 134 height 14
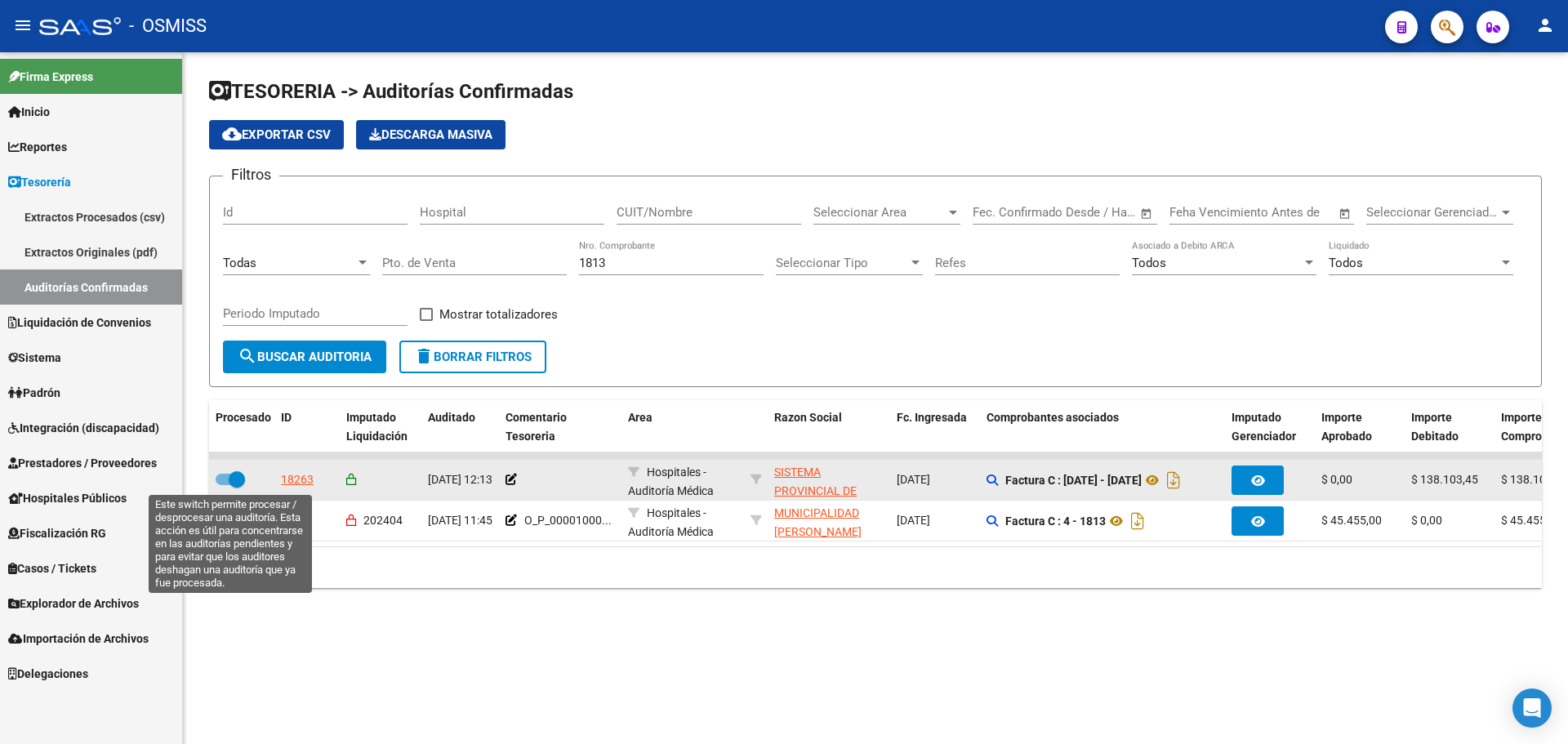
click at [233, 480] on span at bounding box center [236, 478] width 16 height 16
click at [224, 485] on input "checkbox" at bounding box center [223, 485] width 1 height 1
checkbox input "false"
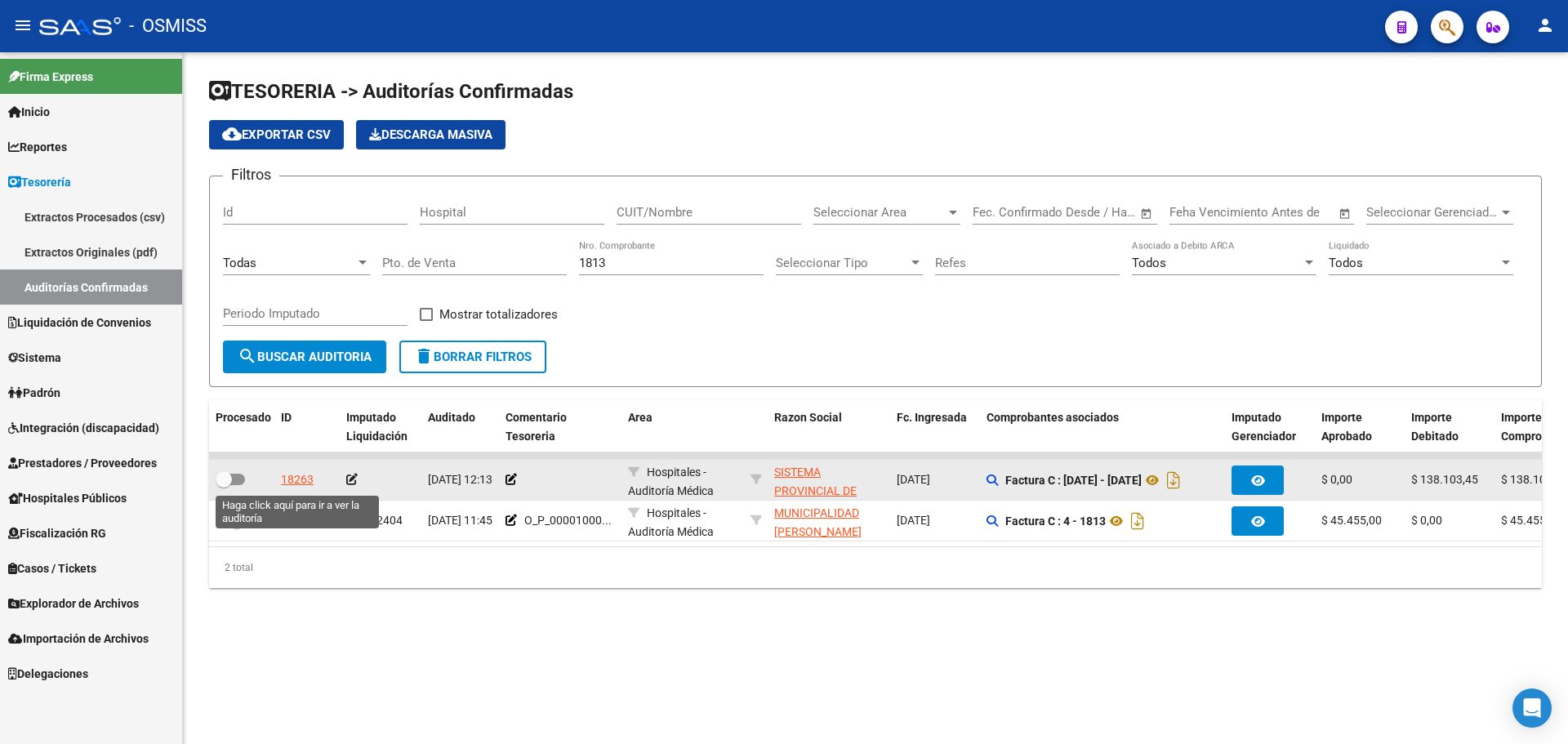
click at [296, 484] on div "18263" at bounding box center [297, 479] width 33 height 18
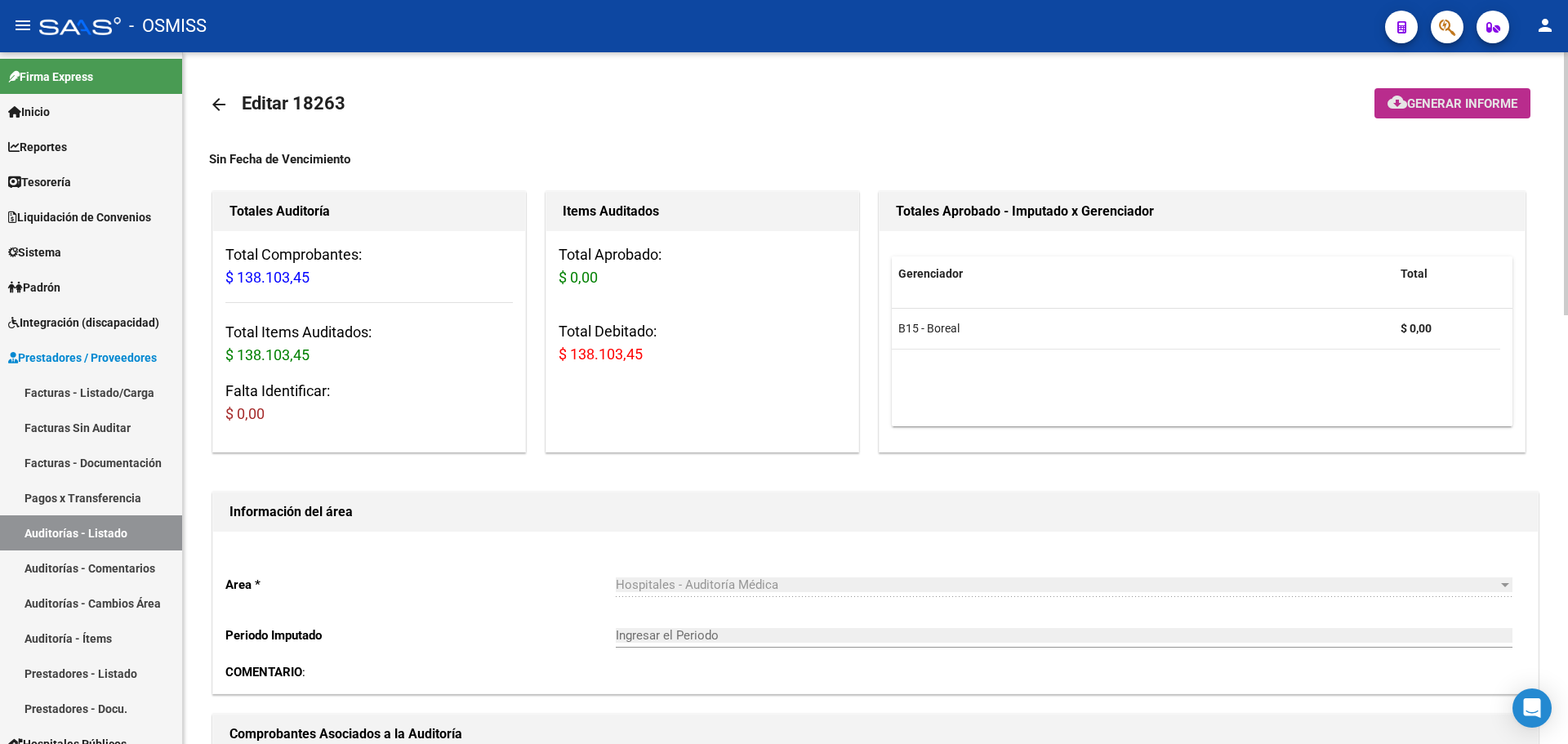
click at [1417, 103] on span "Generar informe" at bounding box center [1462, 103] width 110 height 14
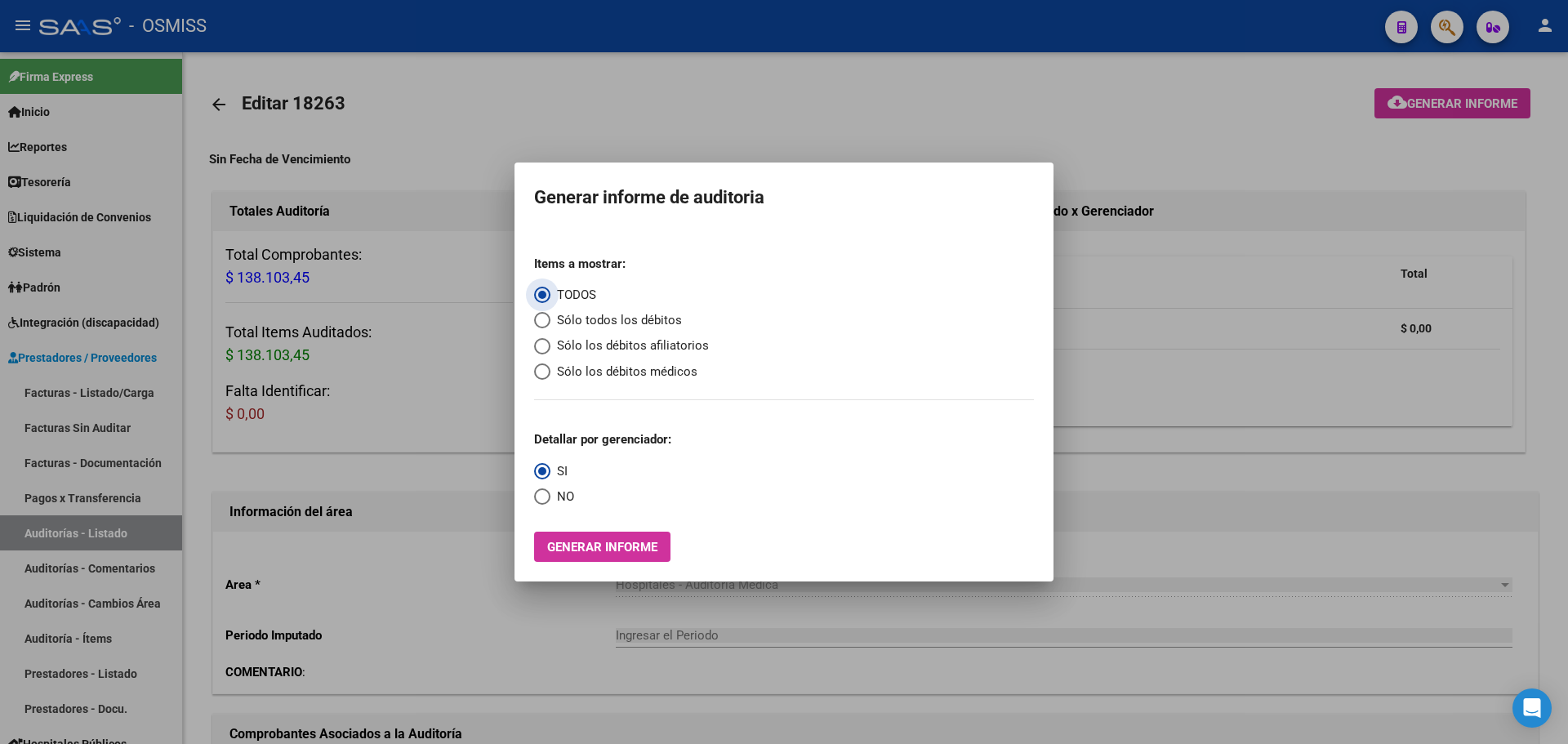
click at [613, 321] on span "Sólo todos los débitos" at bounding box center [616, 320] width 131 height 18
click at [550, 321] on input "Sólo todos los débitos" at bounding box center [542, 319] width 16 height 16
radio input "true"
click at [589, 536] on button "Generar informe" at bounding box center [602, 546] width 136 height 30
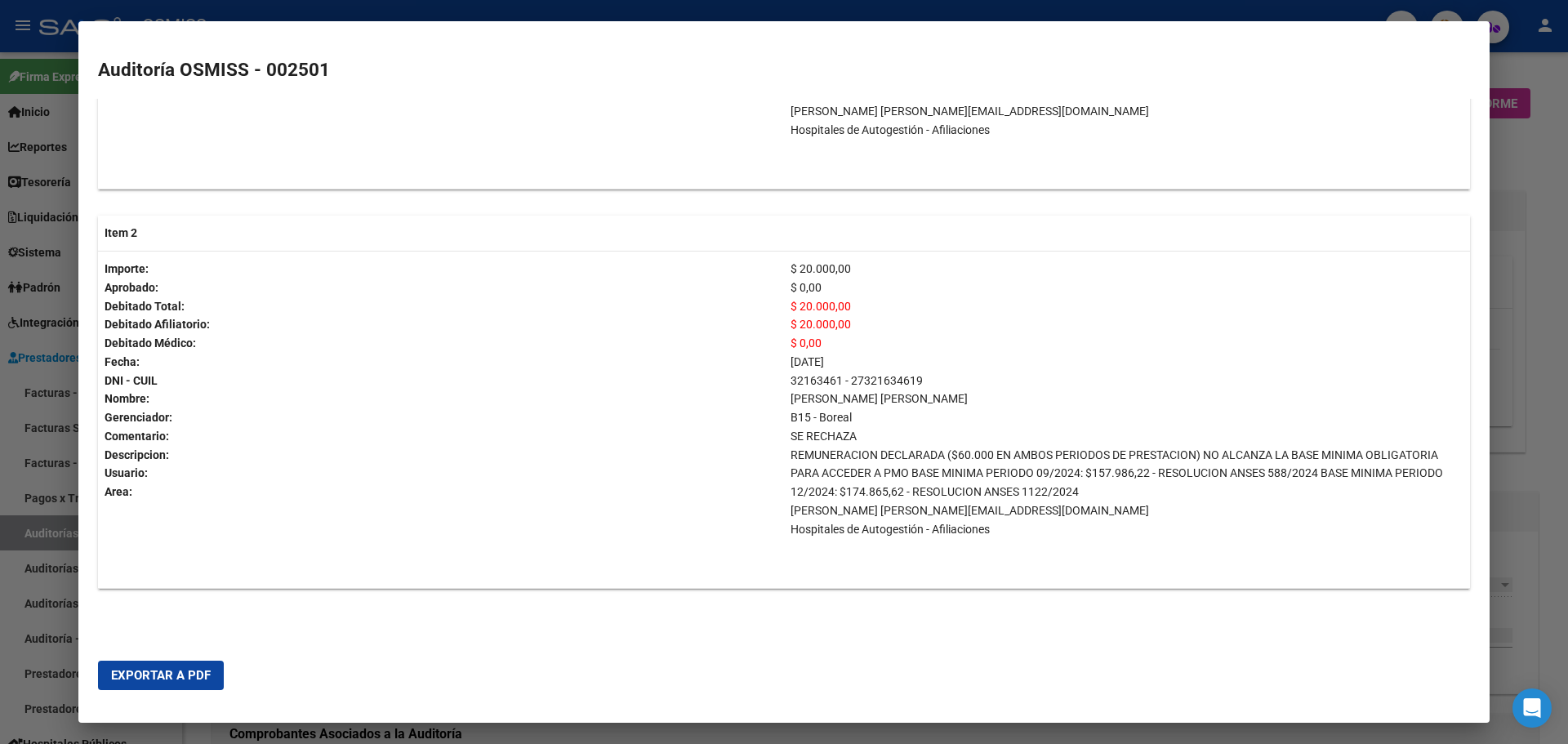
scroll to position [266, 0]
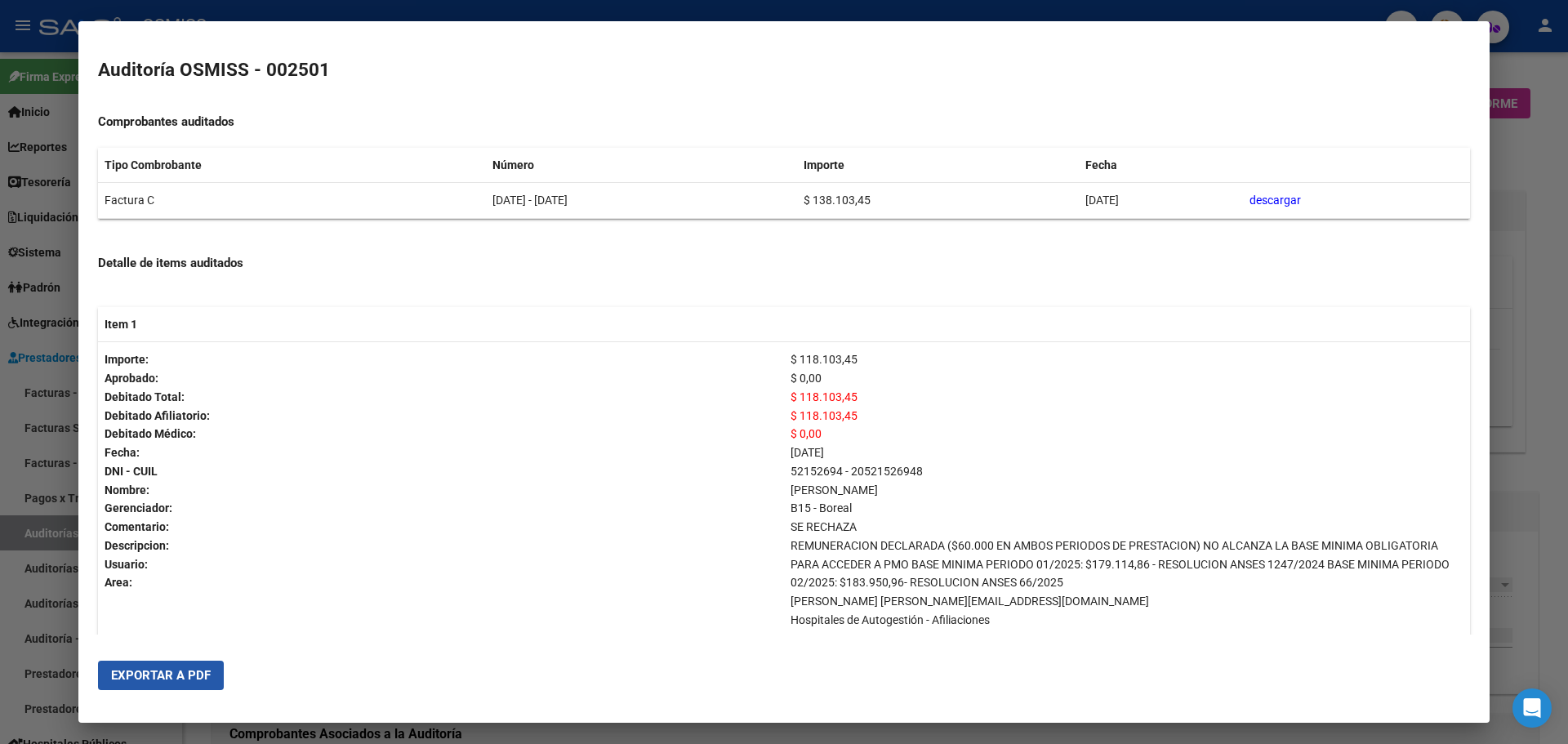
click at [206, 682] on span "Exportar a PDF" at bounding box center [161, 674] width 99 height 14
click at [7, 121] on div at bounding box center [784, 372] width 1568 height 744
